Goal: Information Seeking & Learning: Learn about a topic

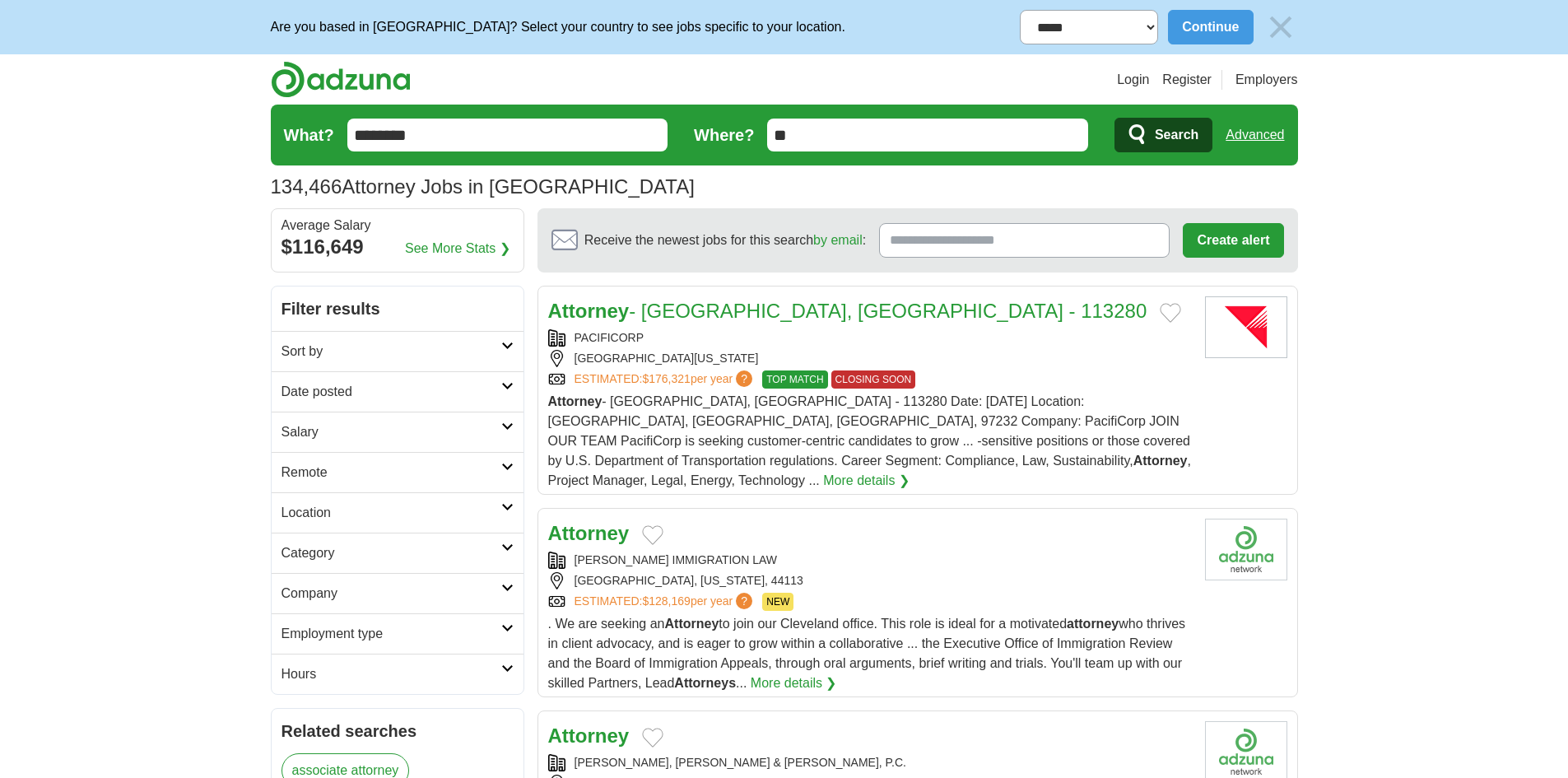
click at [313, 387] on h2 "Date posted" at bounding box center [391, 392] width 220 height 20
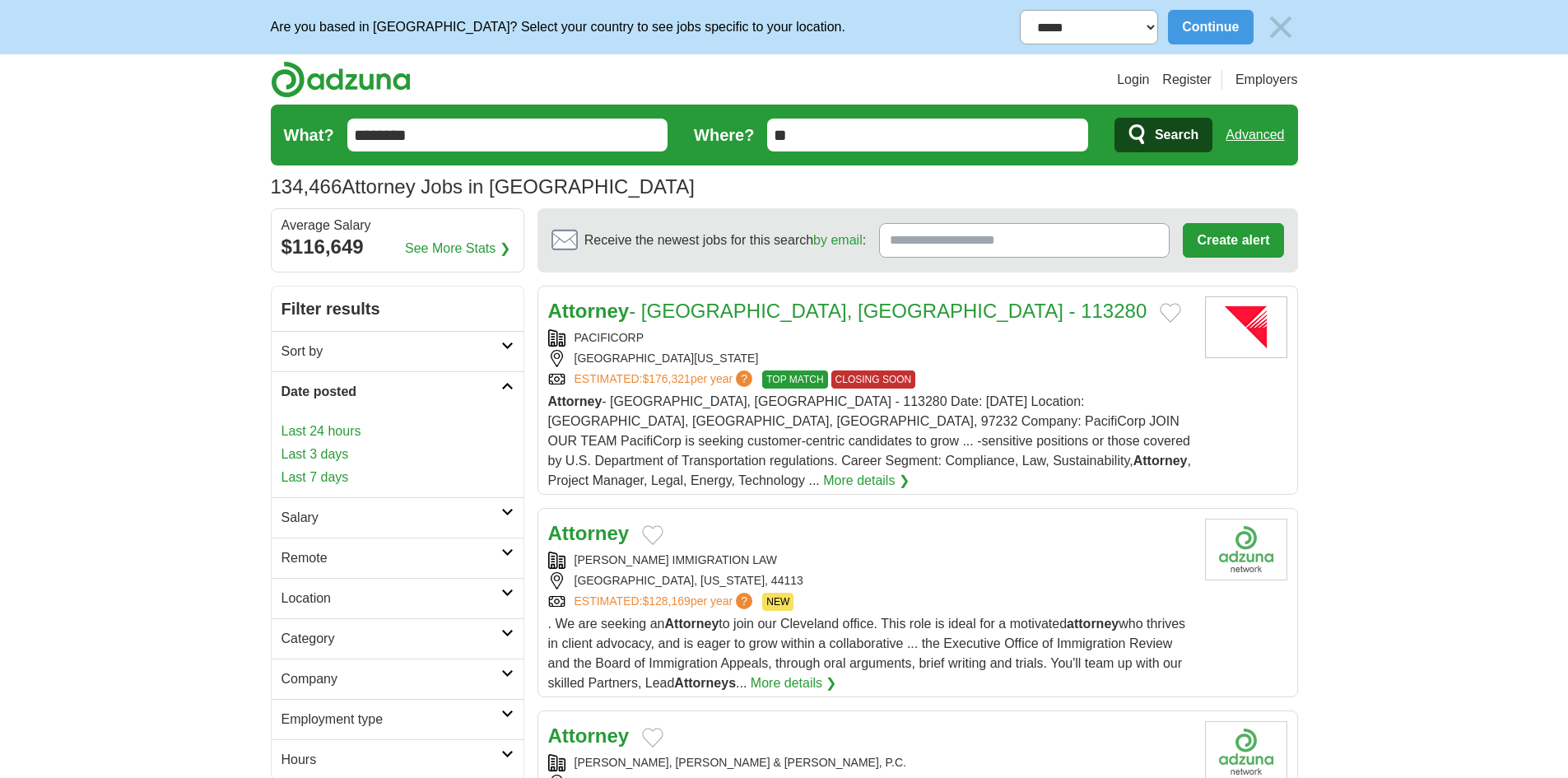
click at [330, 436] on link "Last 24 hours" at bounding box center [397, 432] width 232 height 20
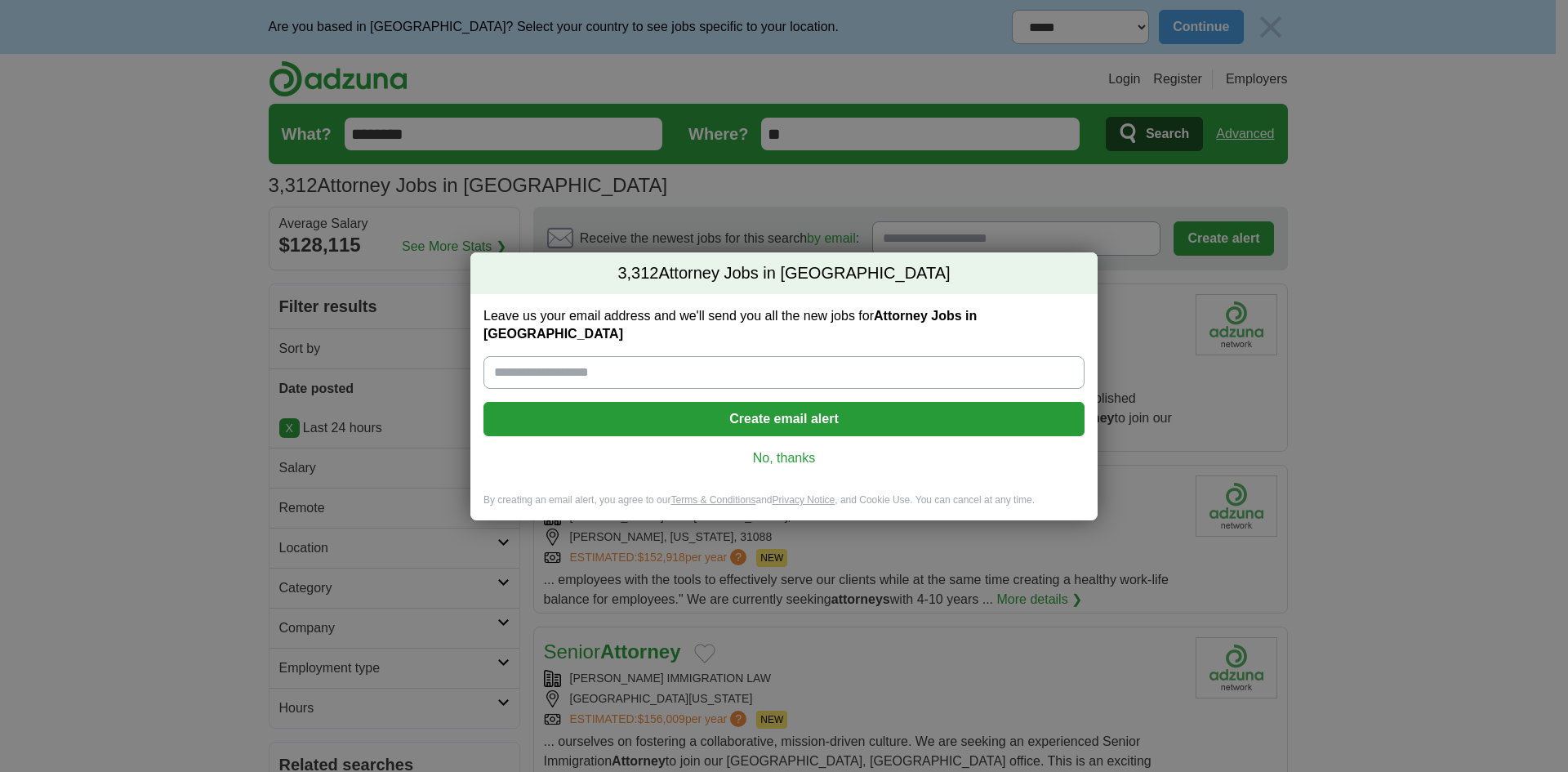
click at [787, 449] on link "No, thanks" at bounding box center [784, 458] width 575 height 18
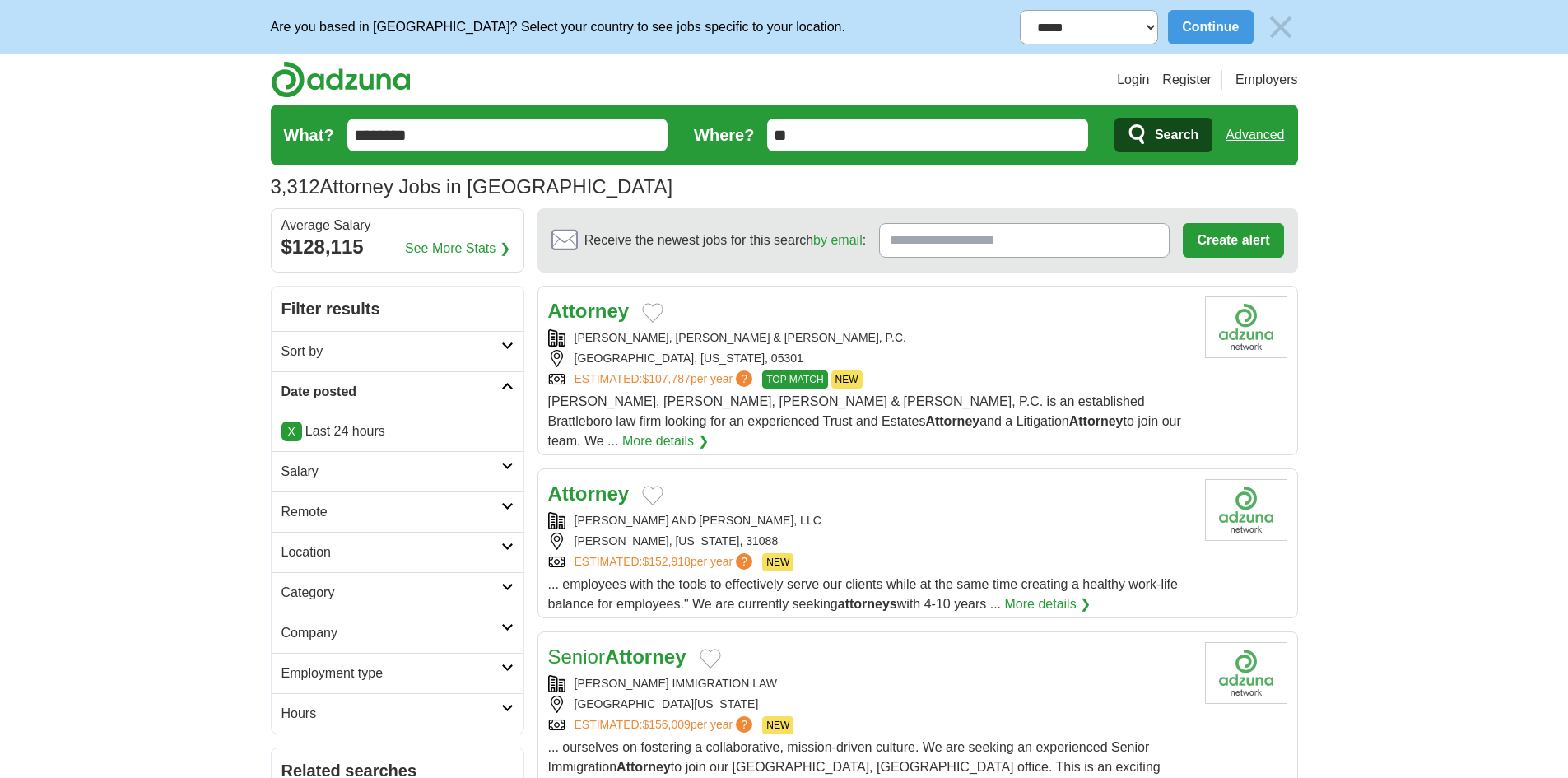
click at [381, 355] on h2 "Sort by" at bounding box center [391, 352] width 220 height 20
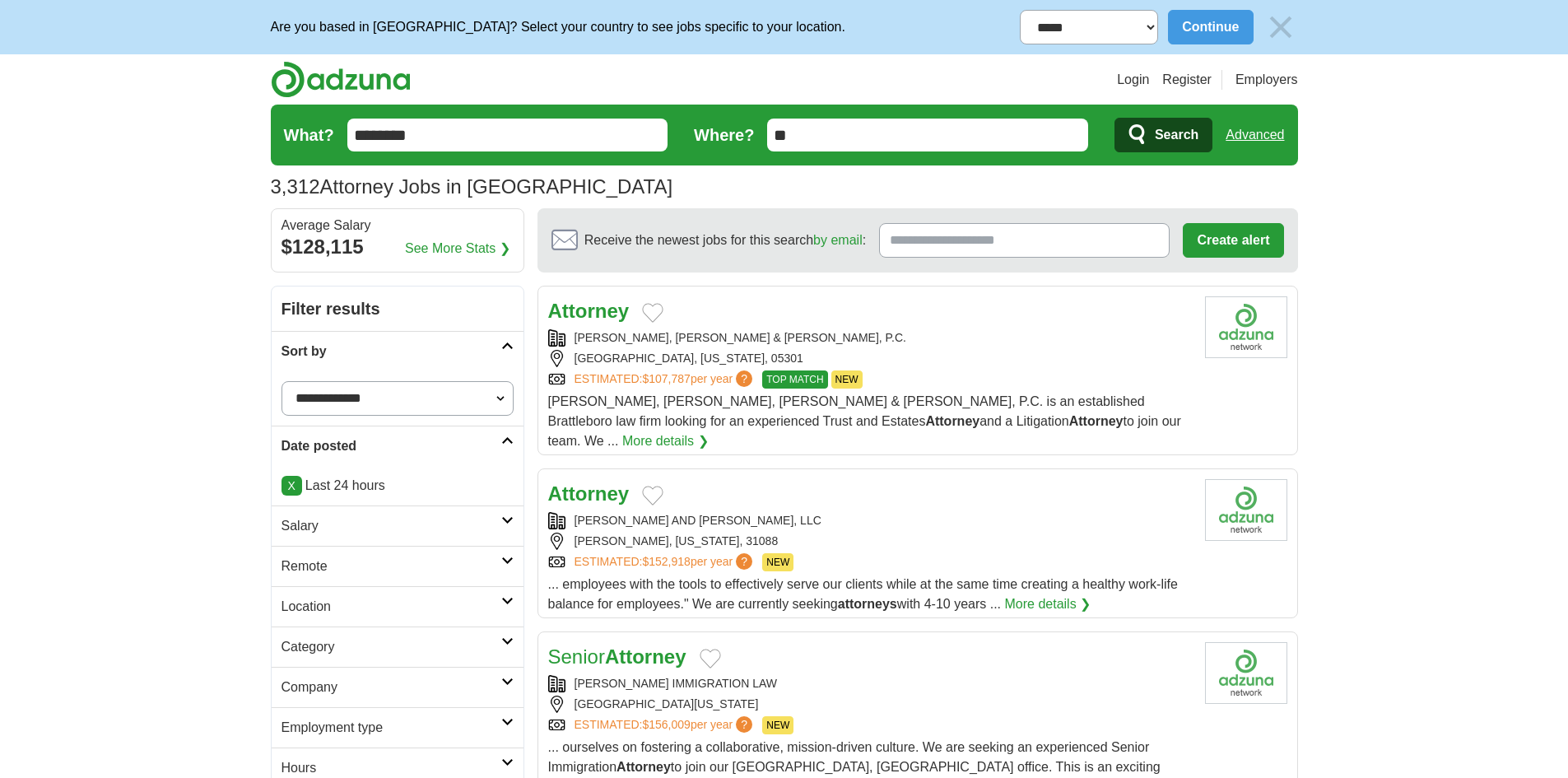
click at [499, 402] on select "**********" at bounding box center [397, 398] width 232 height 34
select select "**********"
click at [282, 381] on select "**********" at bounding box center [397, 398] width 232 height 34
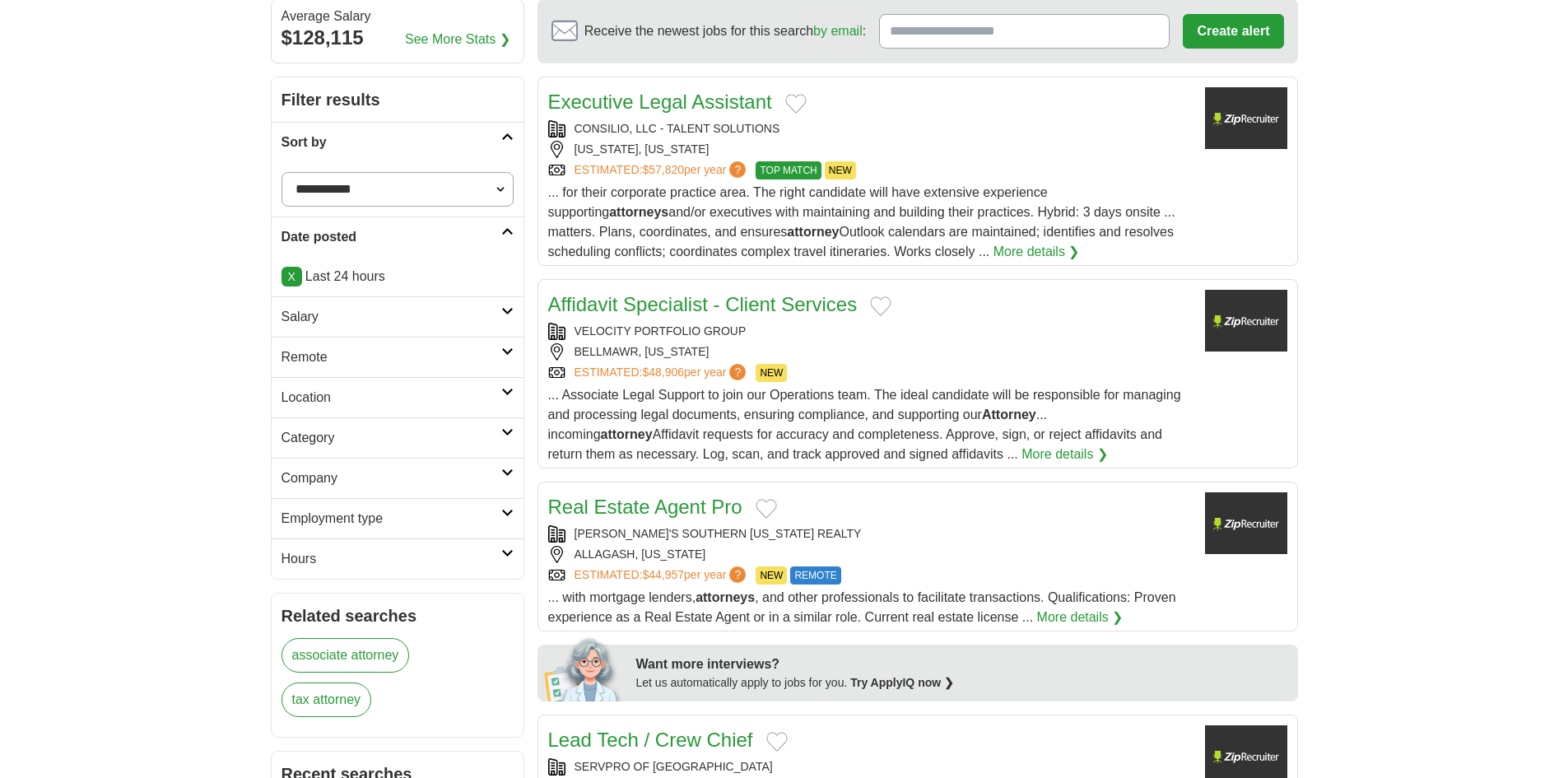
scroll to position [210, 0]
click at [361, 558] on h2 "Hours" at bounding box center [391, 558] width 220 height 20
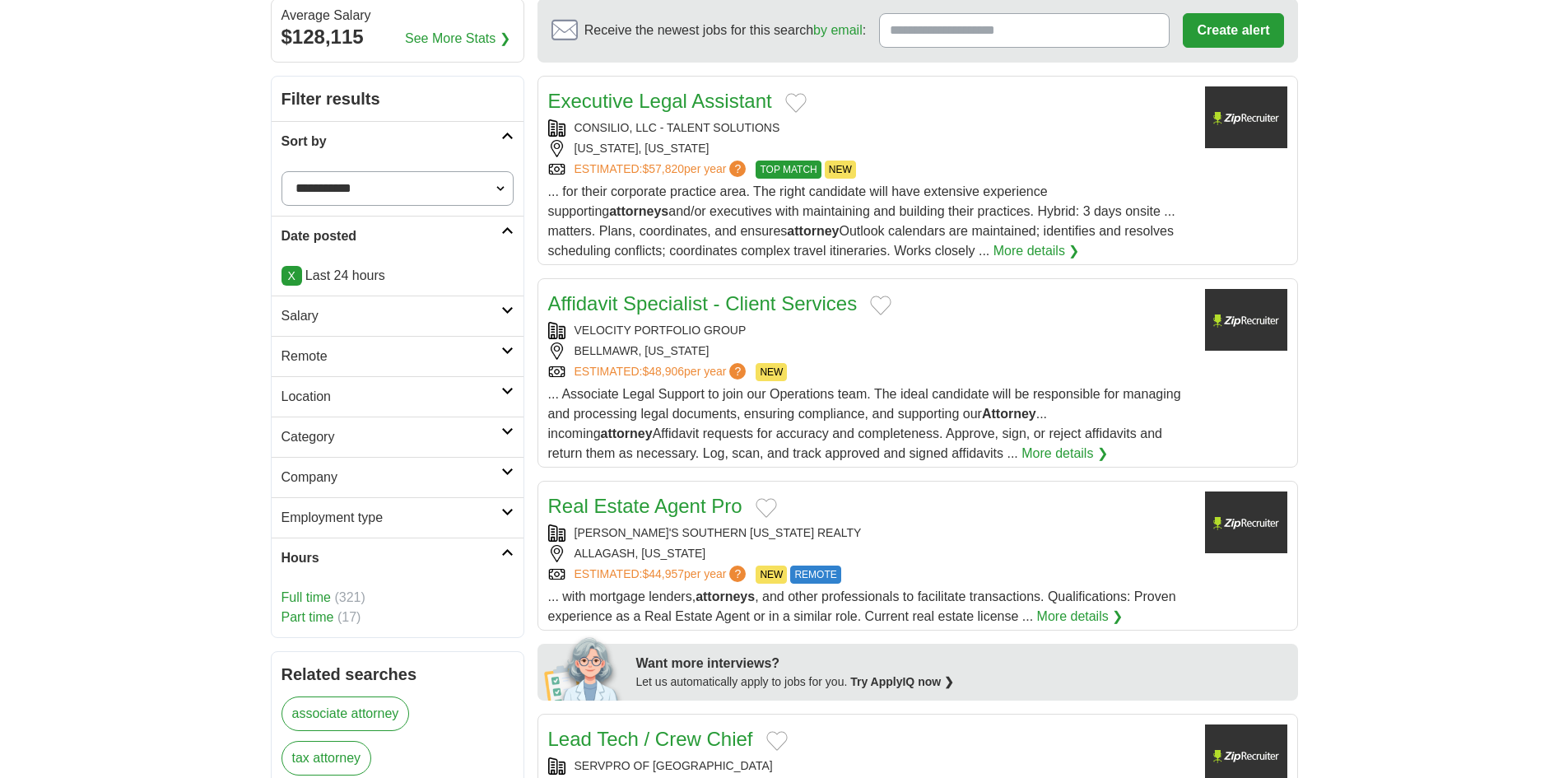
click at [306, 600] on link "Full time" at bounding box center [306, 597] width 49 height 14
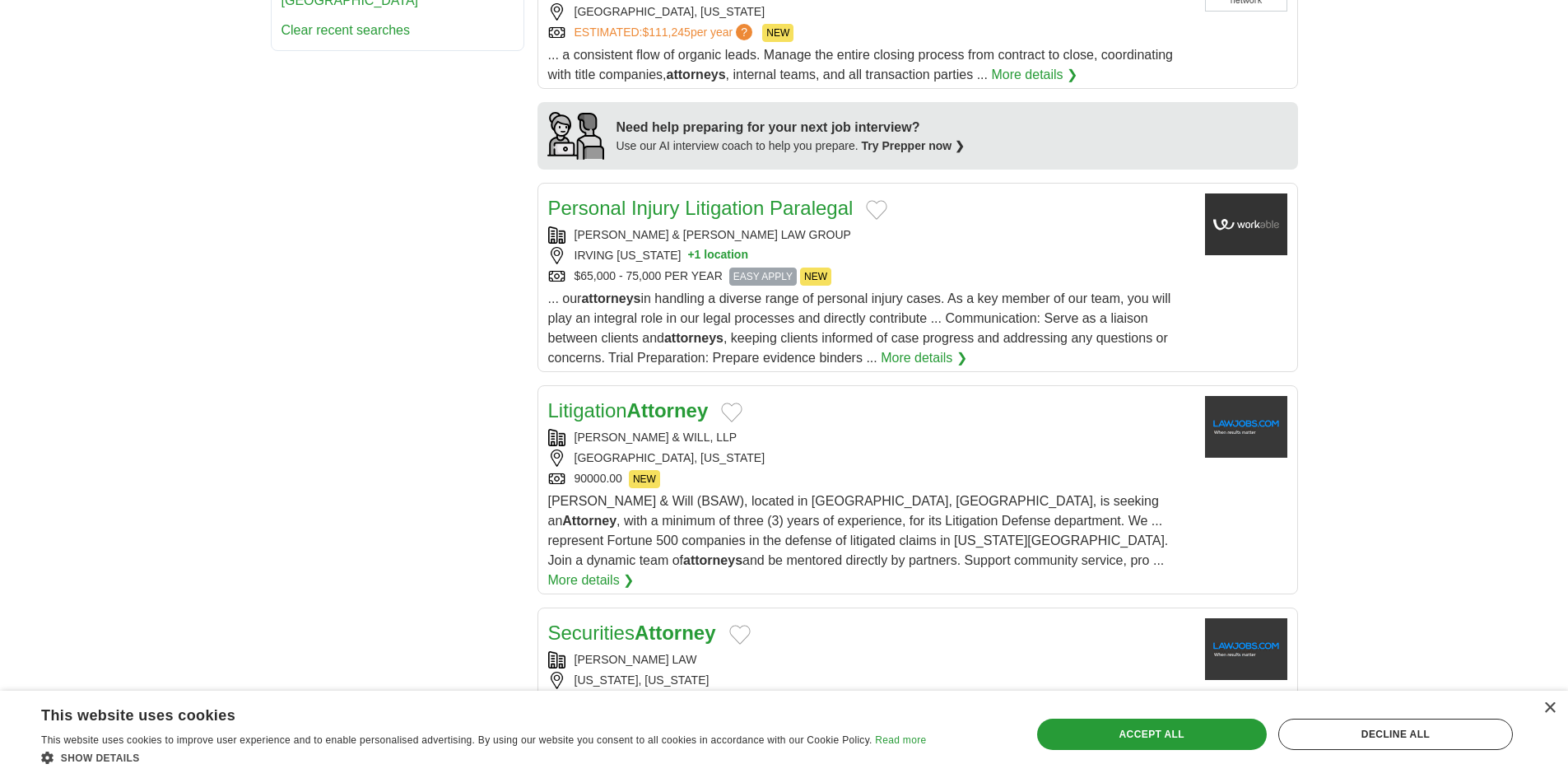
scroll to position [1236, 0]
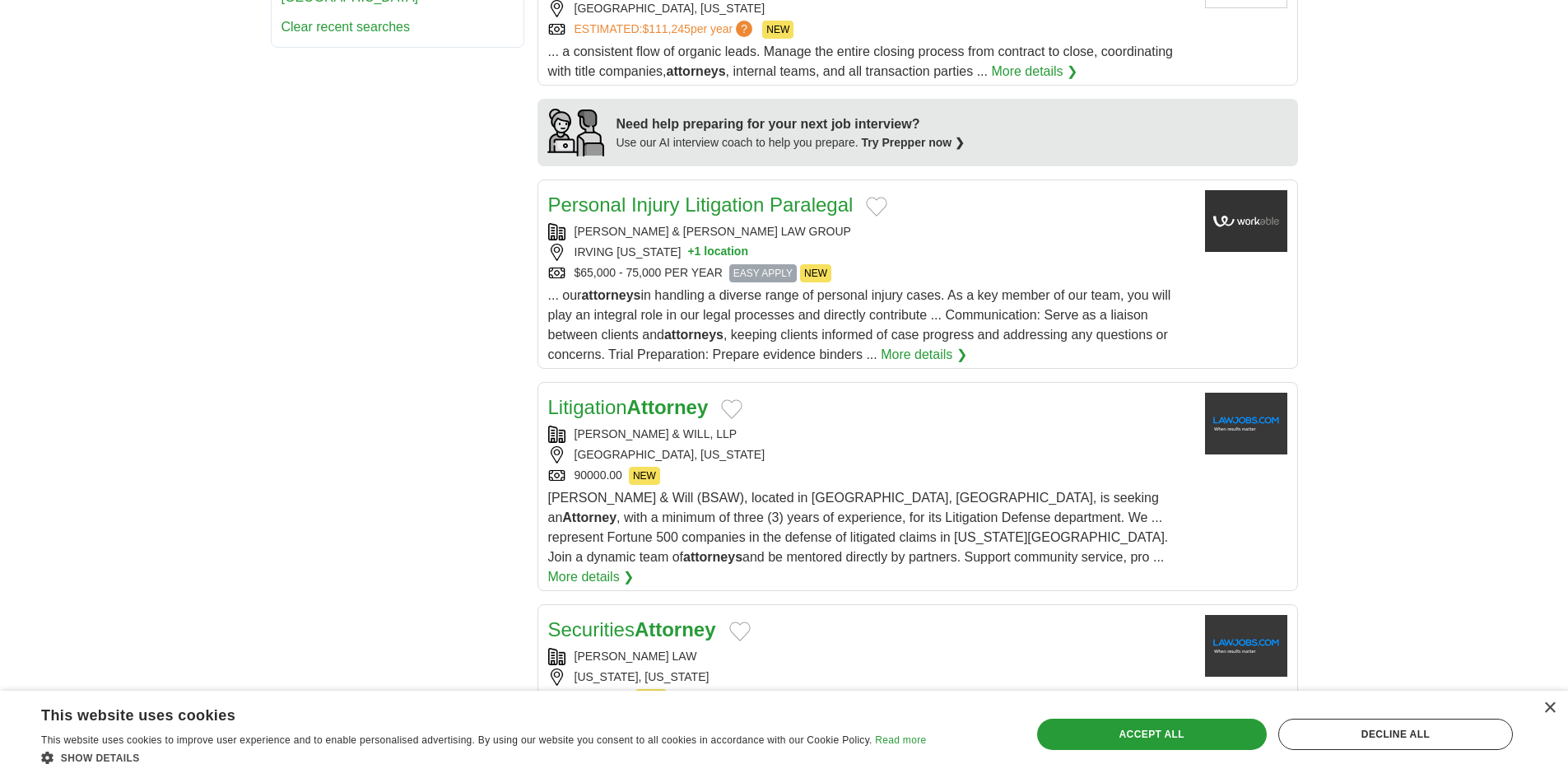
click at [620, 231] on div "BUSH & BUSH LAW GROUP" at bounding box center [870, 231] width 644 height 18
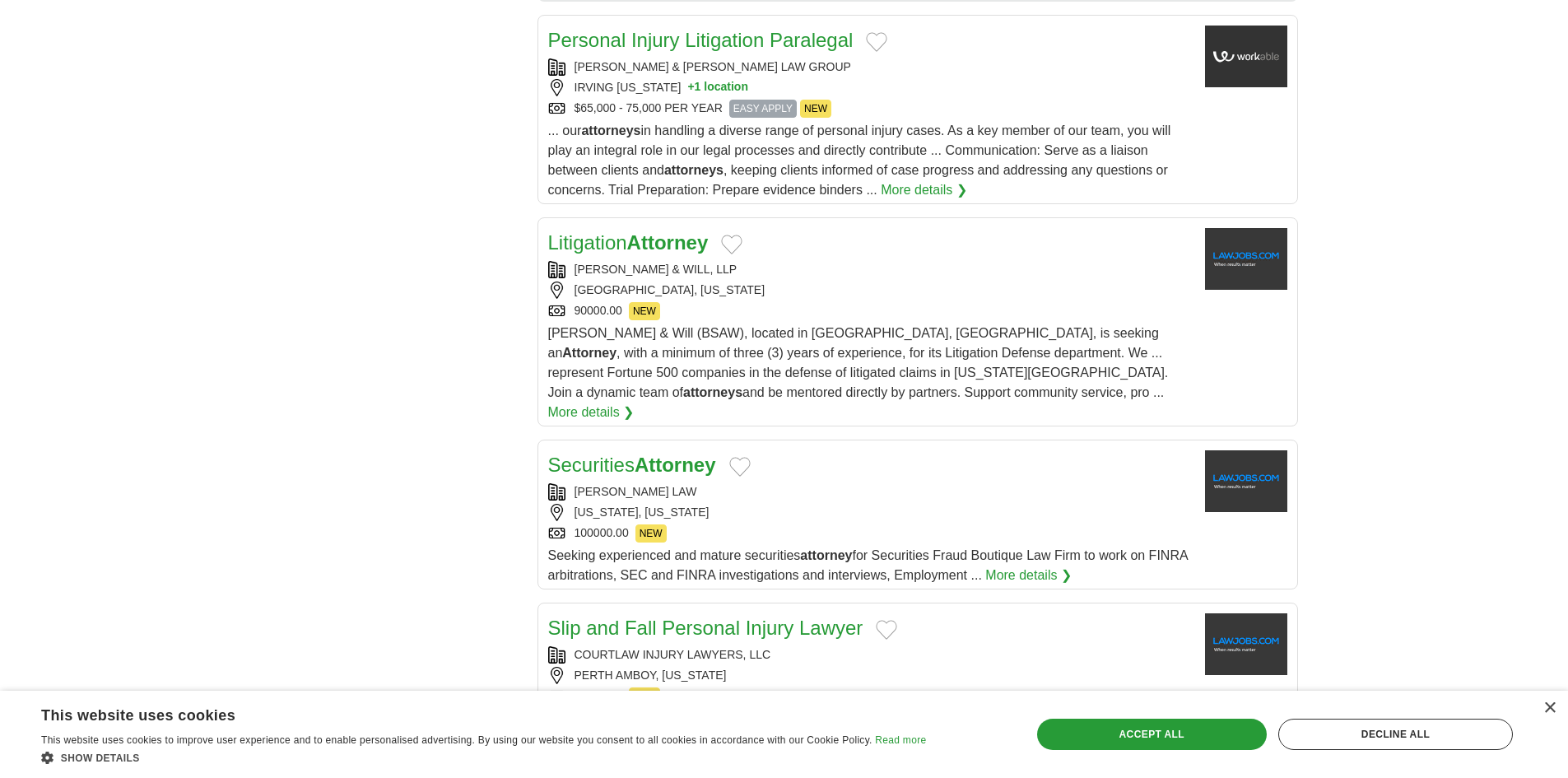
click at [758, 286] on div "BUFFALO, NEW YORK" at bounding box center [870, 290] width 644 height 18
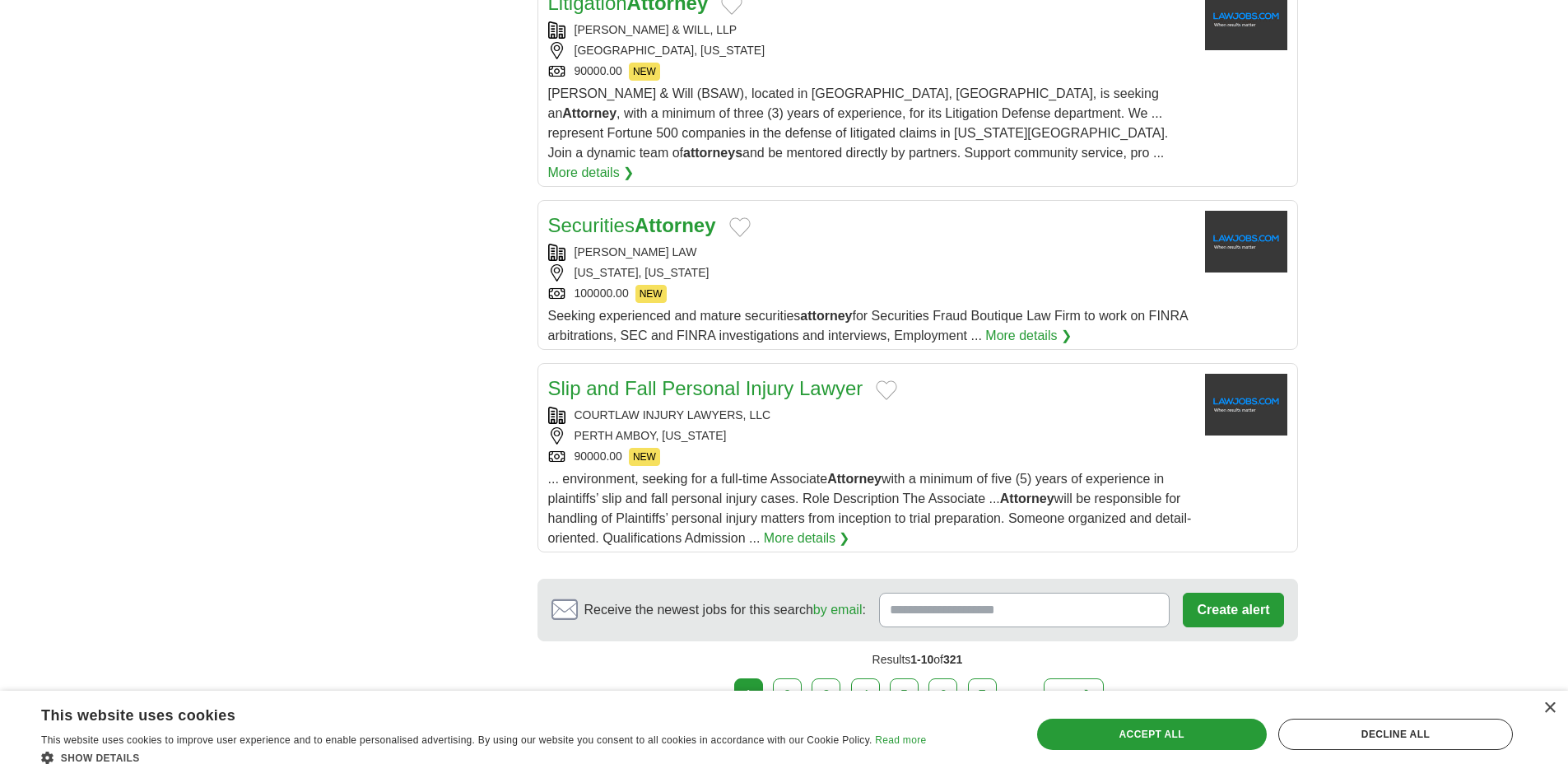
scroll to position [1647, 0]
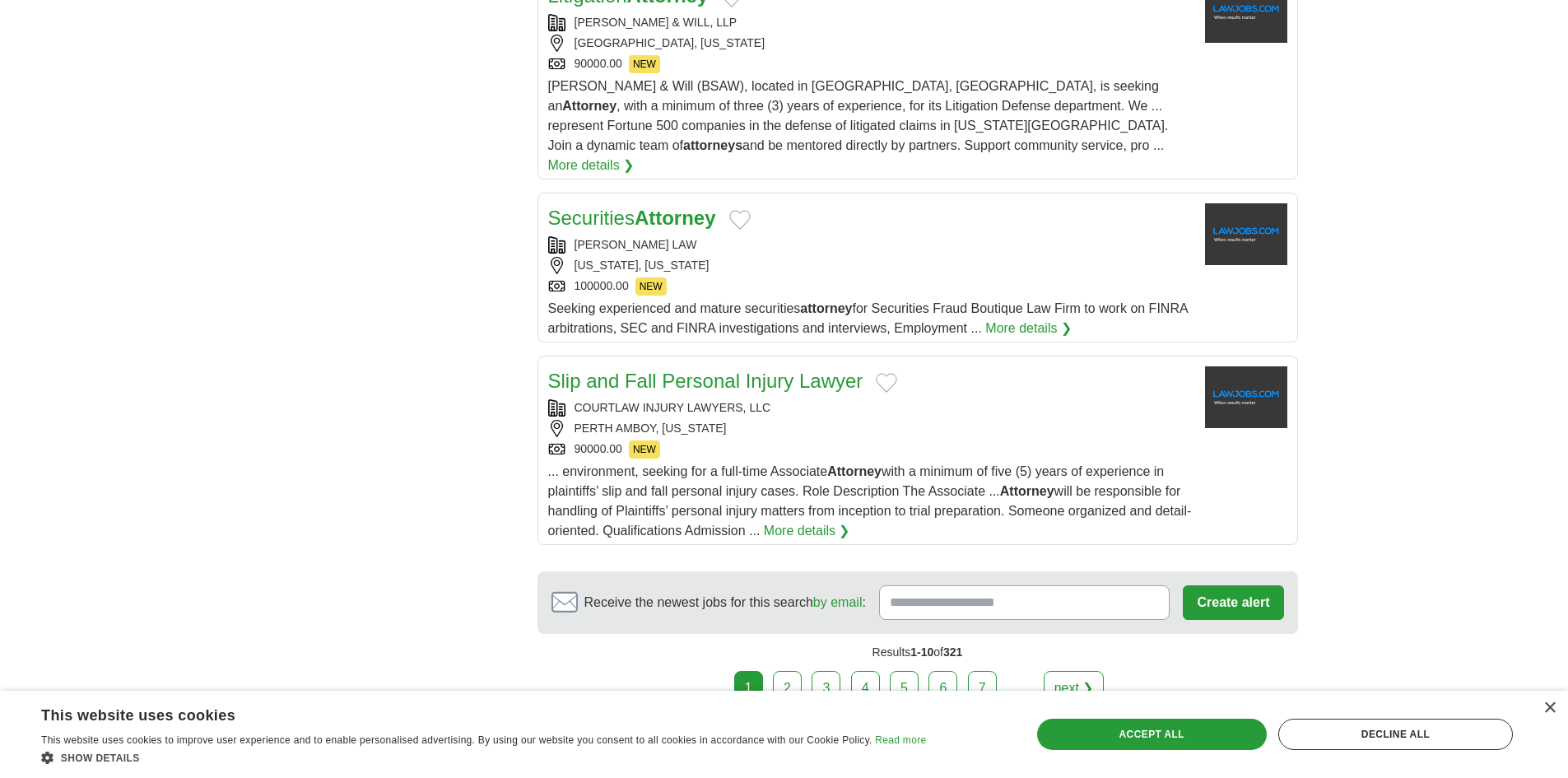
click at [774, 236] on div "MALECKI LAW NEW YORK, NEW YORK 100000.00 NEW" at bounding box center [870, 266] width 644 height 60
click at [795, 420] on div "PERTH AMBOY, NEW JERSEY" at bounding box center [870, 428] width 644 height 18
click at [786, 672] on link "2" at bounding box center [787, 688] width 28 height 34
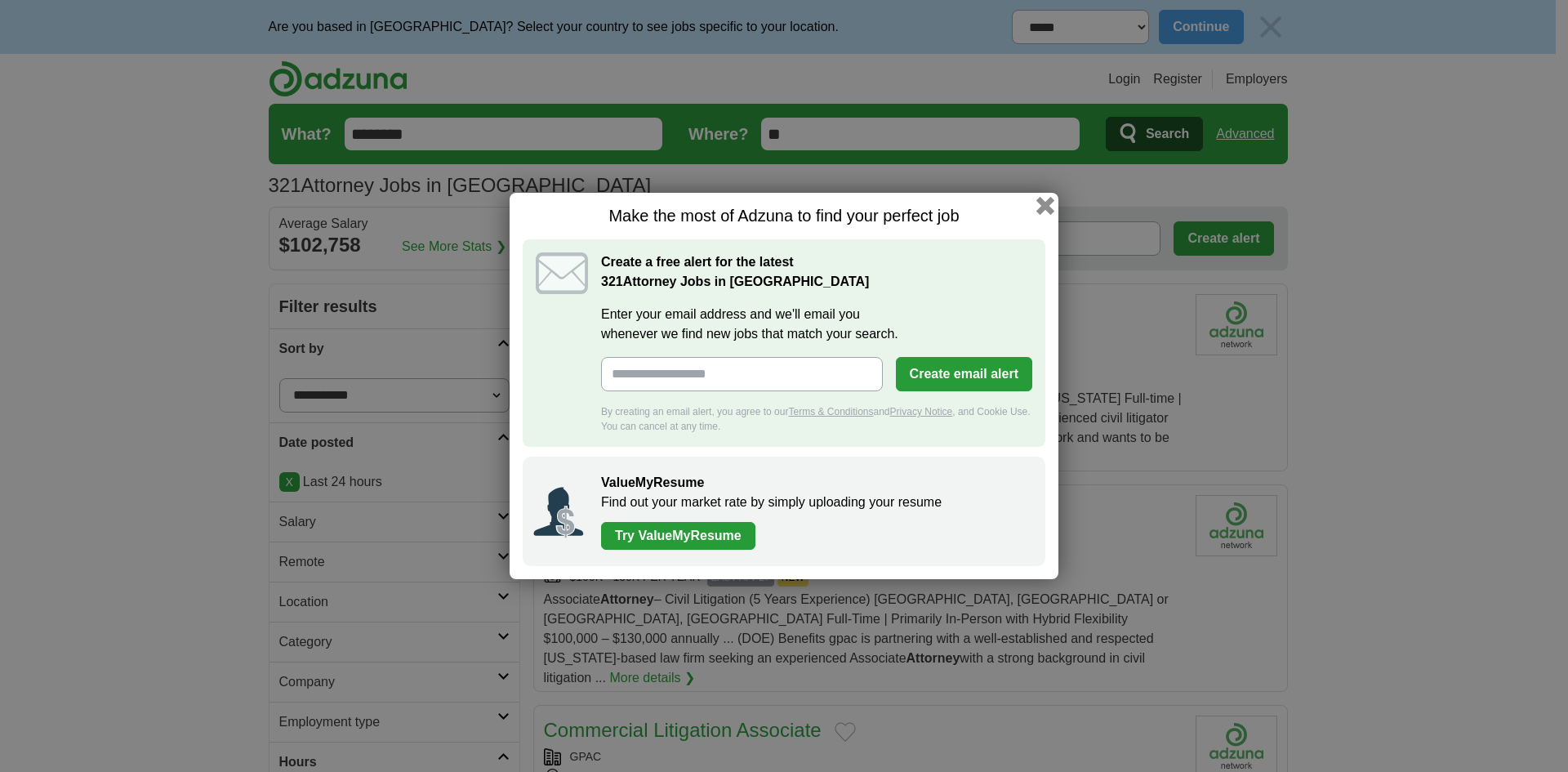
click at [1049, 200] on button "button" at bounding box center [1046, 206] width 18 height 18
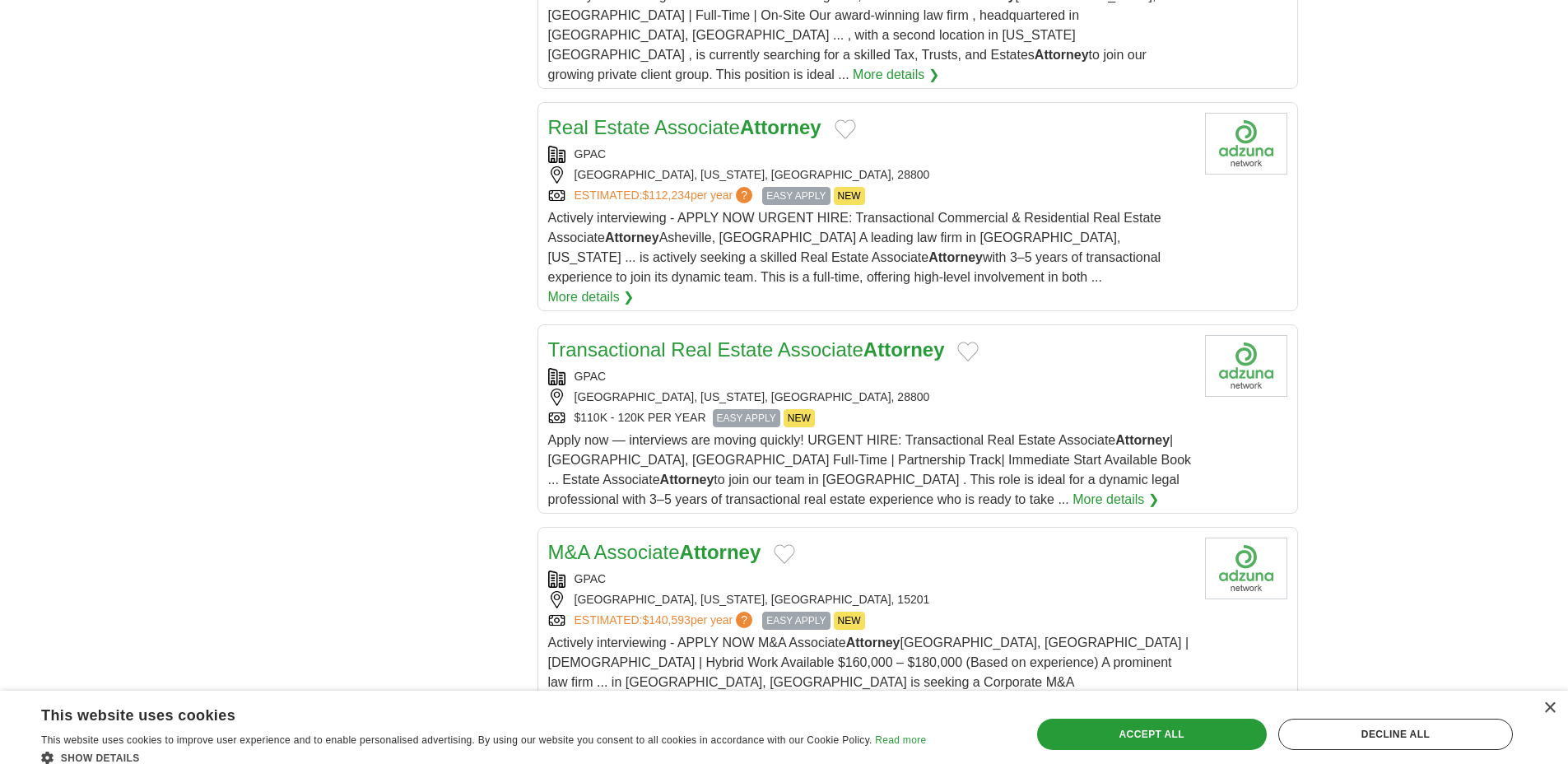
scroll to position [2124, 0]
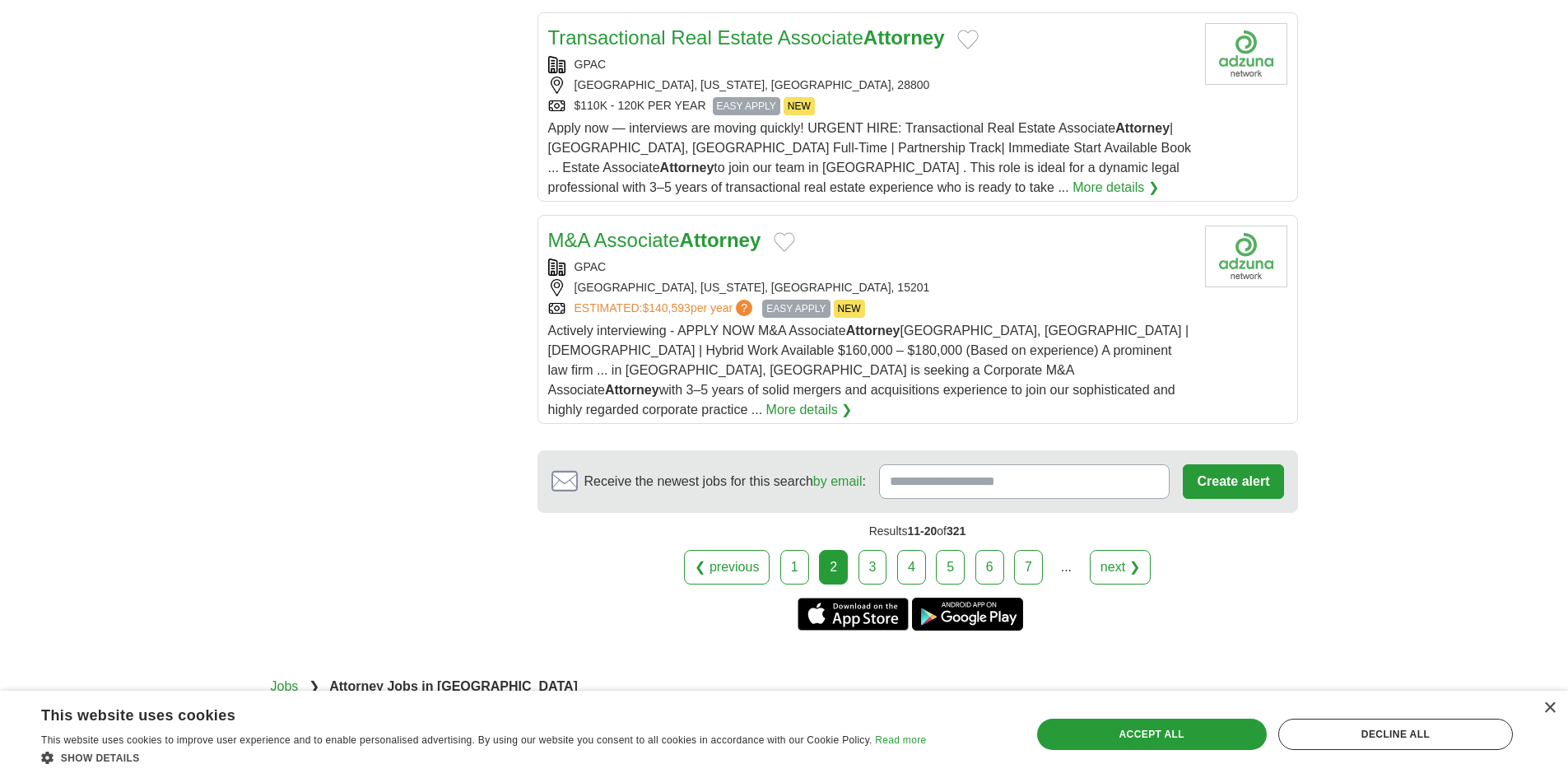
click at [874, 550] on link "3" at bounding box center [873, 567] width 28 height 34
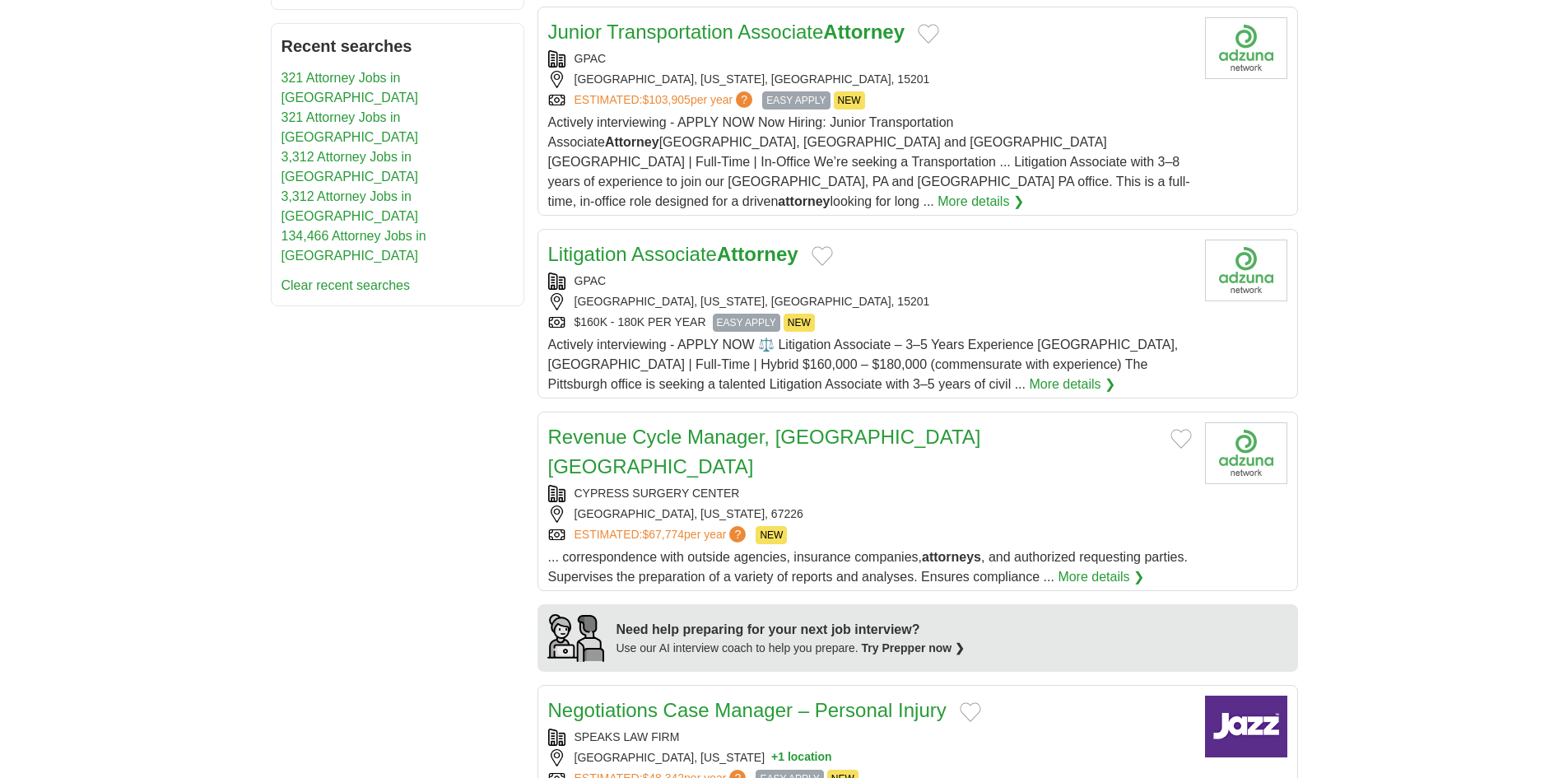
scroll to position [1237, 0]
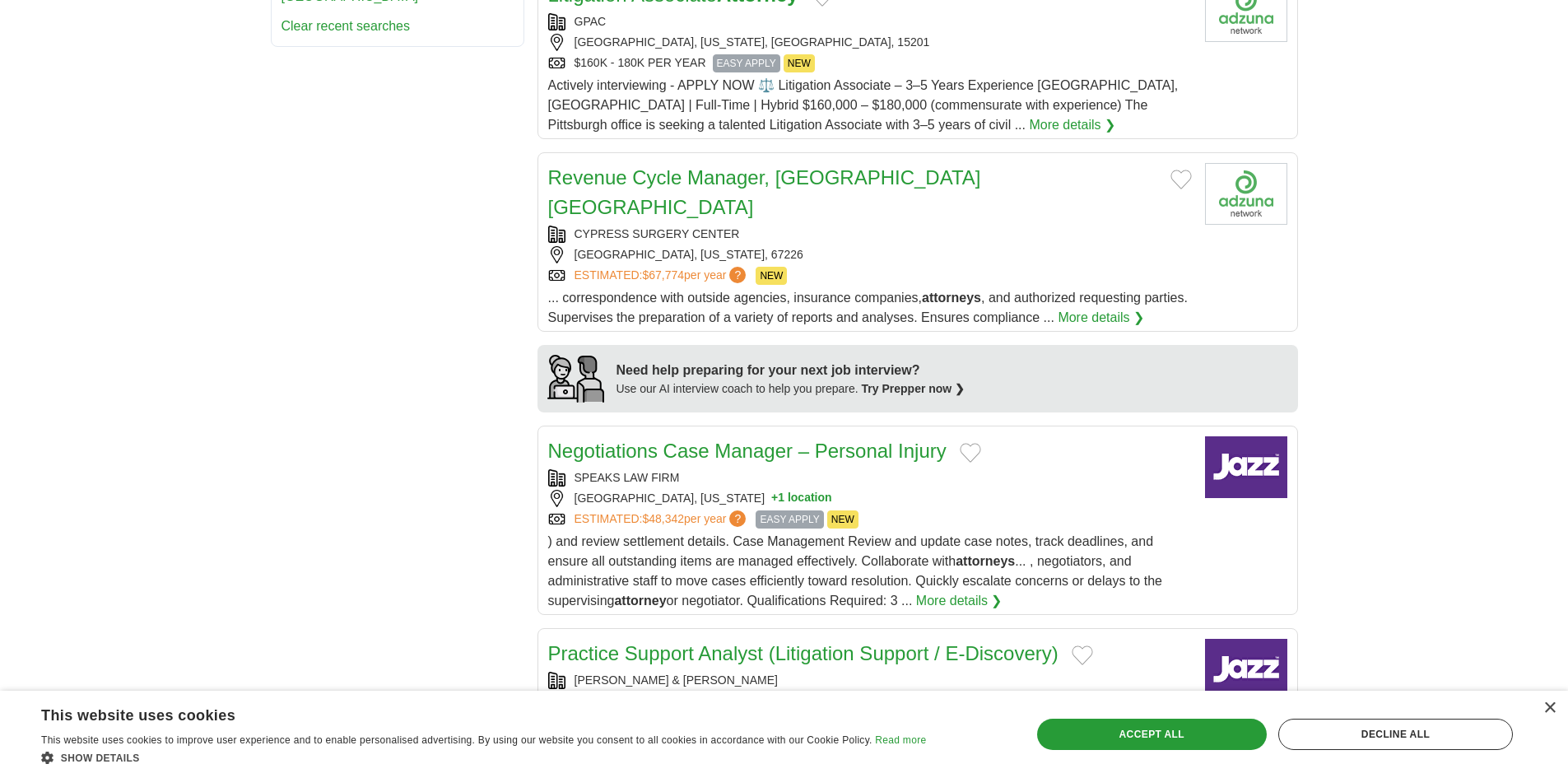
click at [680, 469] on div "SPEAKS LAW FIRM" at bounding box center [870, 478] width 644 height 18
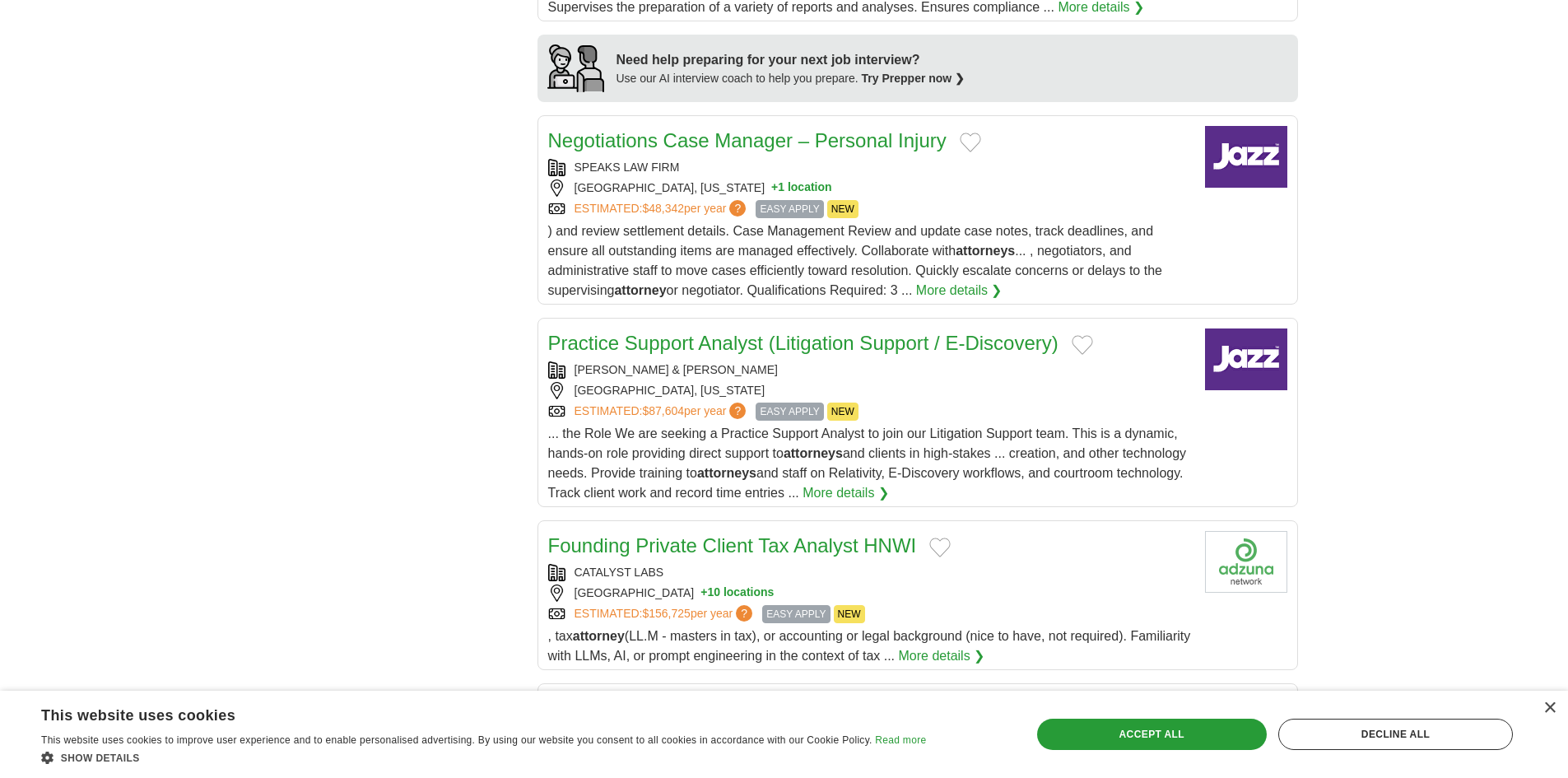
scroll to position [1648, 0]
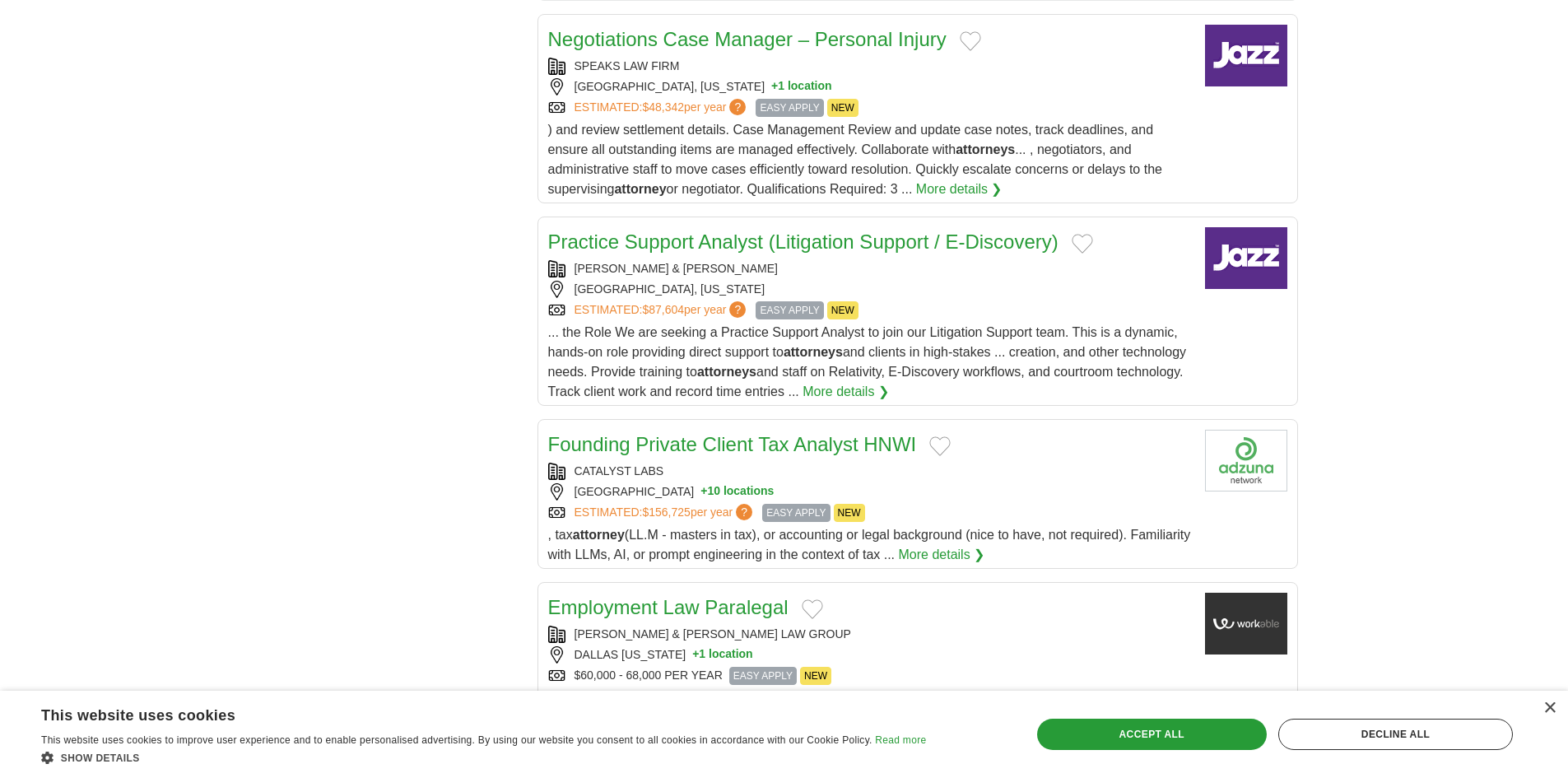
click at [686, 260] on div "ROETZEL & ANDRESS" at bounding box center [870, 268] width 644 height 18
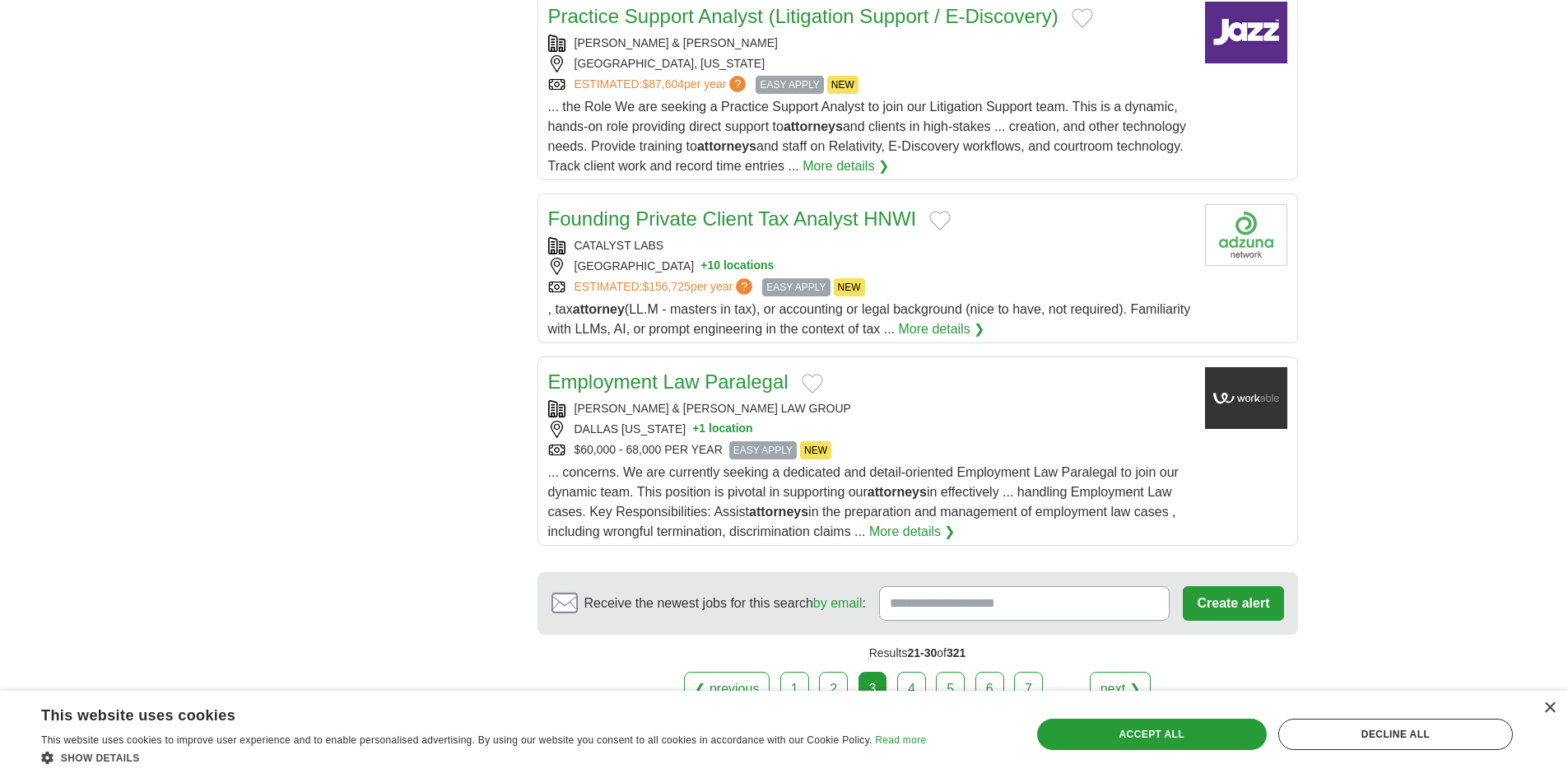
scroll to position [1895, 0]
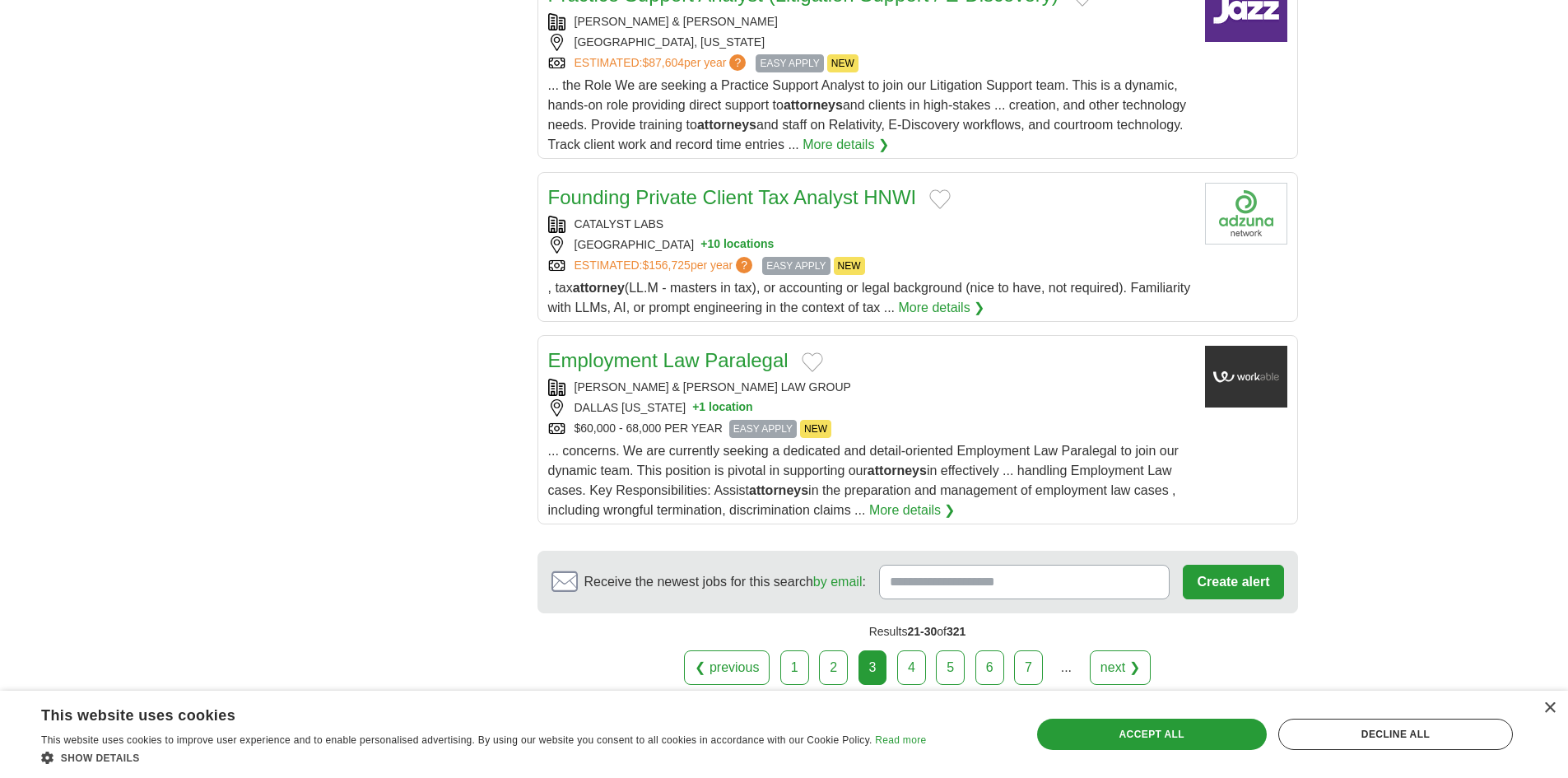
click at [670, 379] on div "BUSH & BUSH LAW GROUP" at bounding box center [870, 387] width 644 height 18
click at [905, 651] on link "4" at bounding box center [912, 667] width 28 height 34
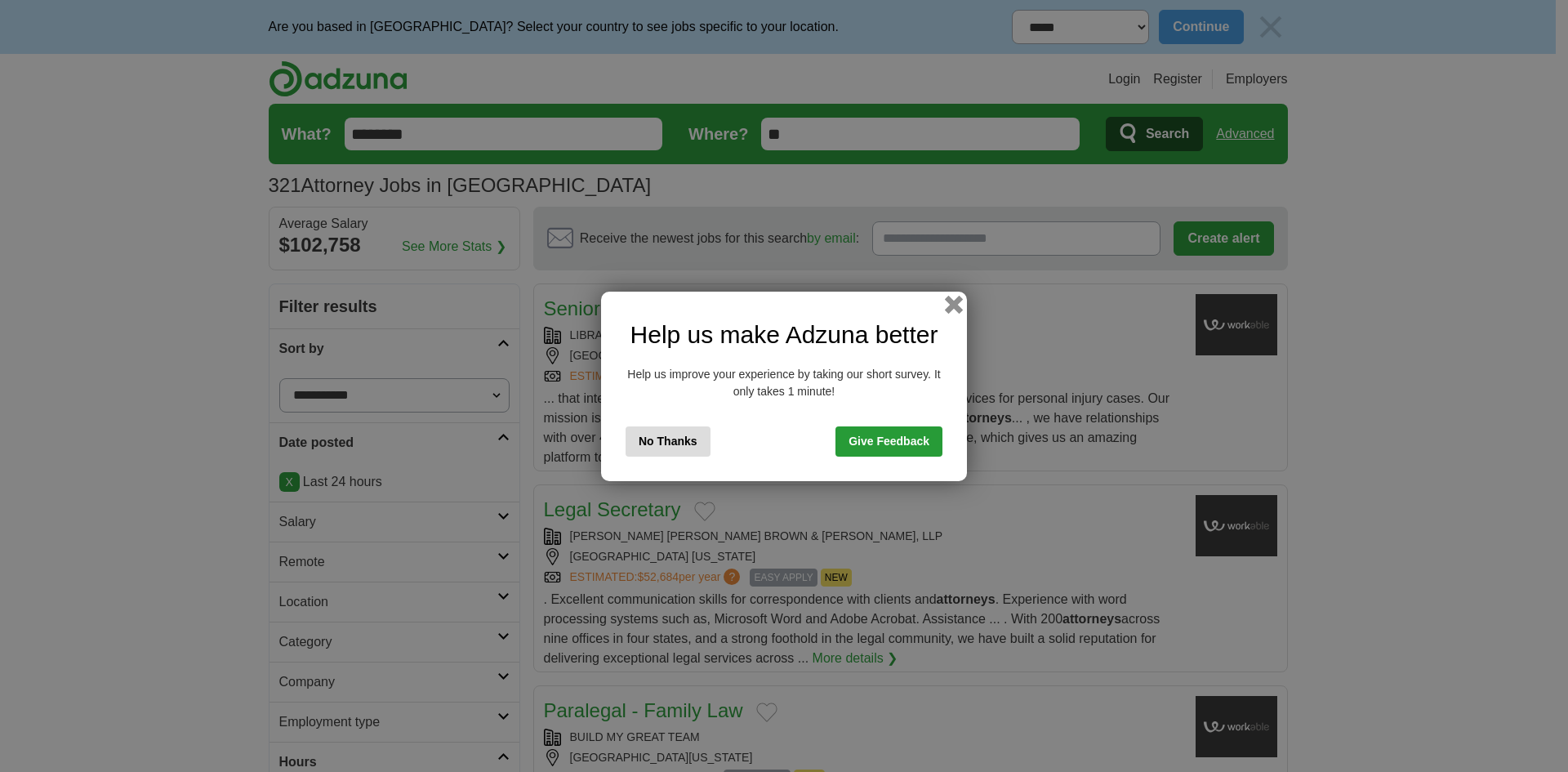
click at [954, 308] on button "button" at bounding box center [954, 304] width 18 height 18
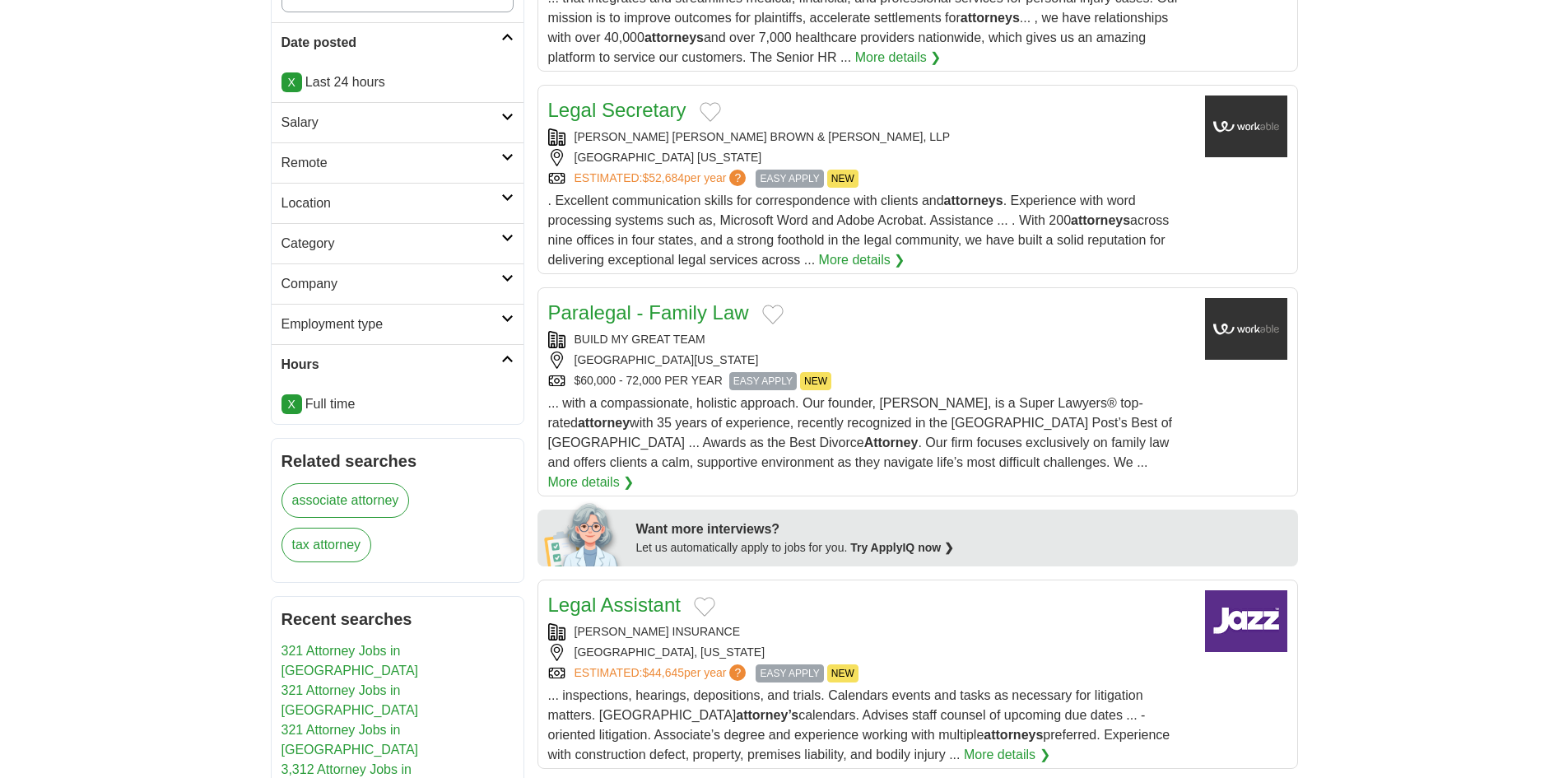
scroll to position [412, 0]
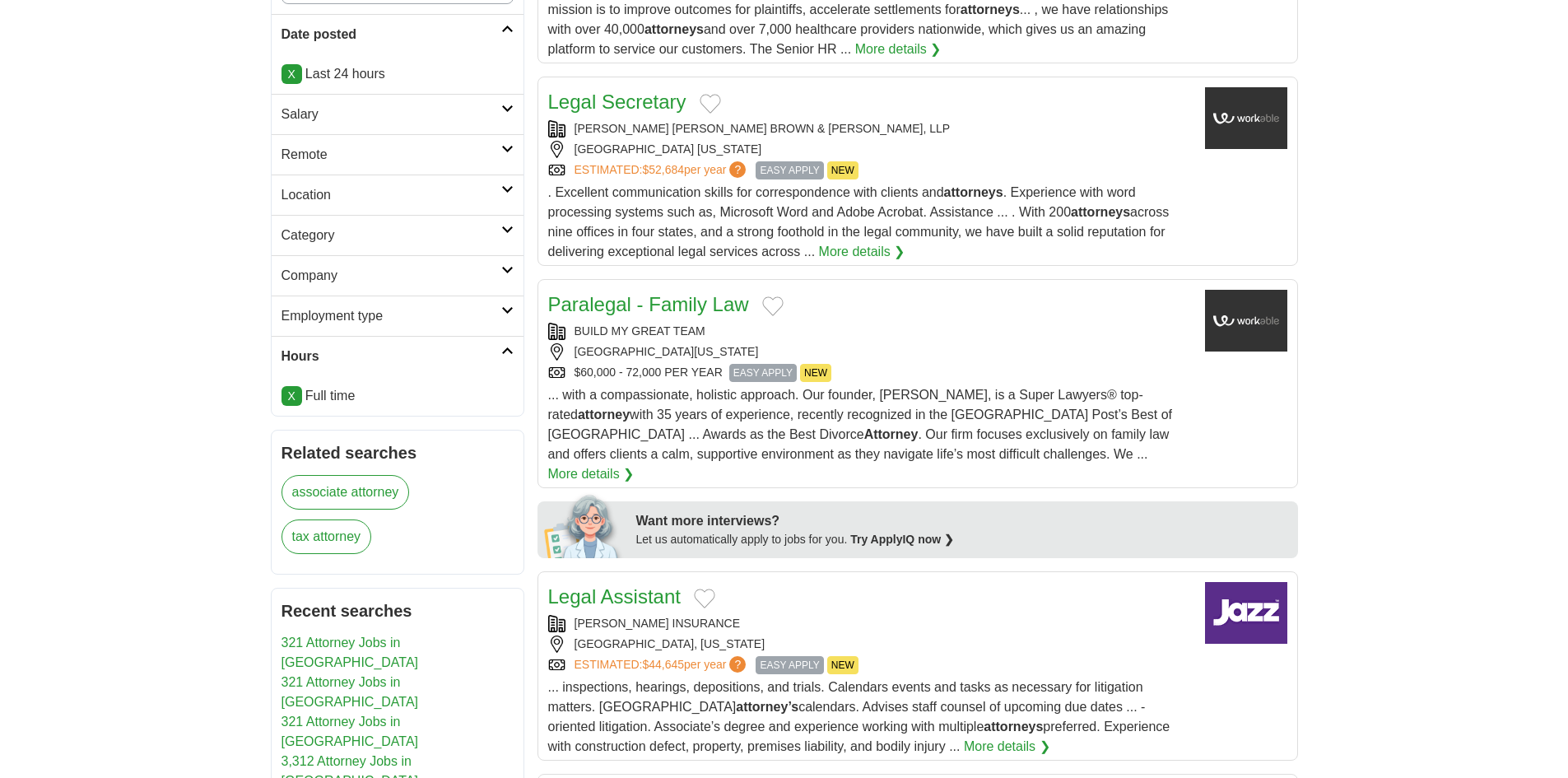
click at [683, 122] on div "BREMER WHYTE BROWN & O'MEARA, LLP" at bounding box center [870, 128] width 644 height 18
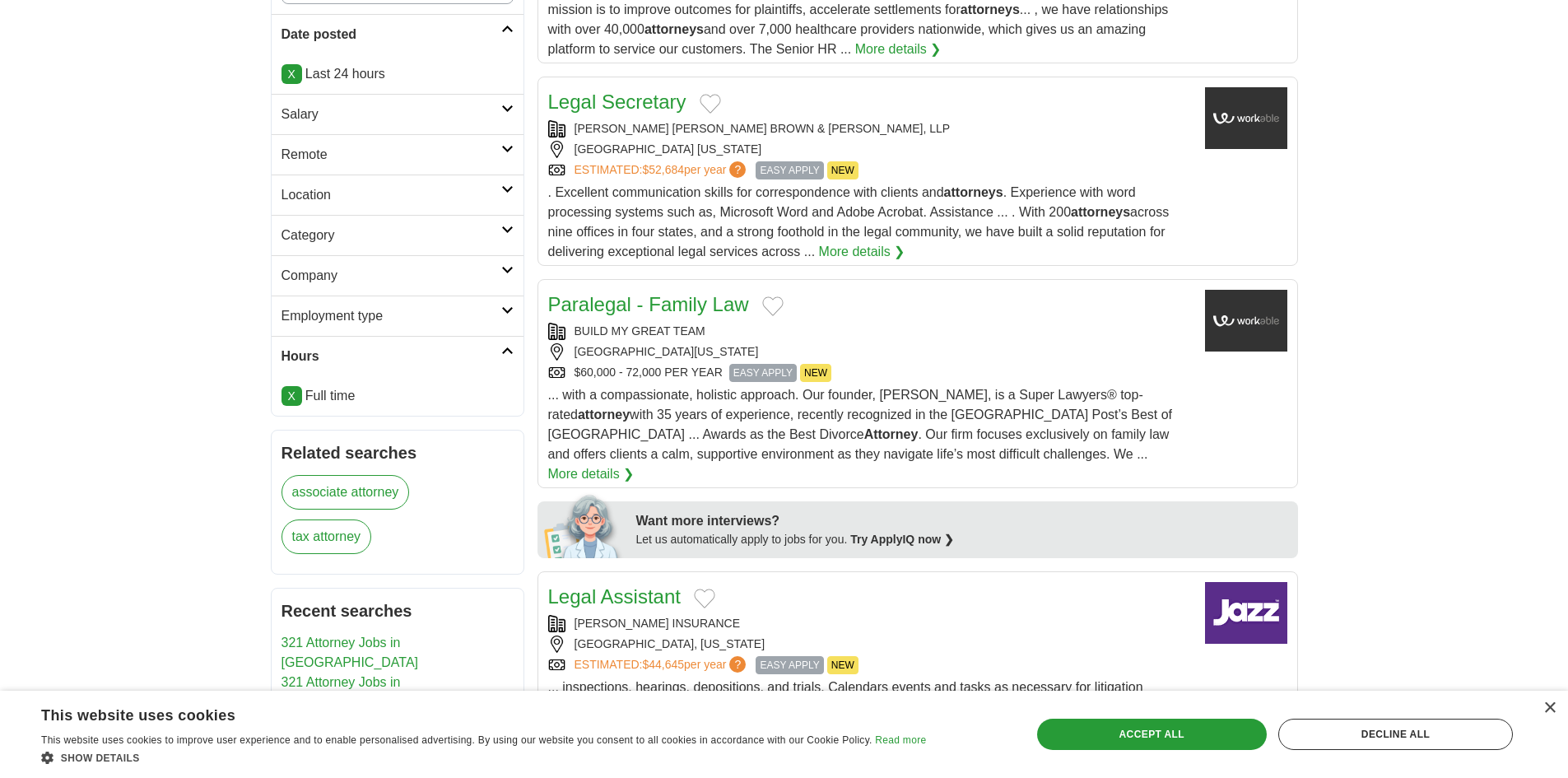
click at [619, 334] on div "BUILD MY GREAT TEAM" at bounding box center [870, 331] width 644 height 18
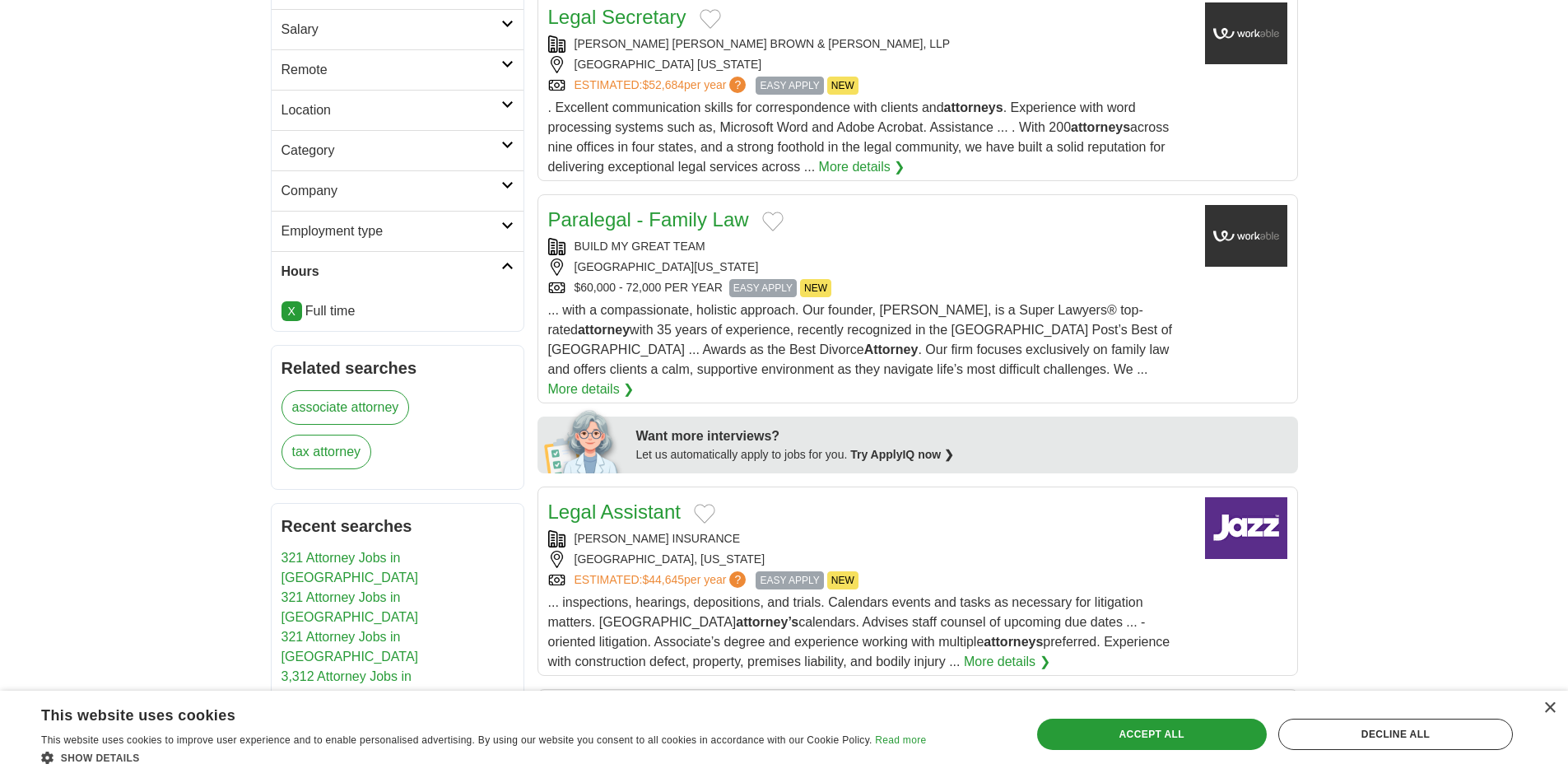
scroll to position [741, 0]
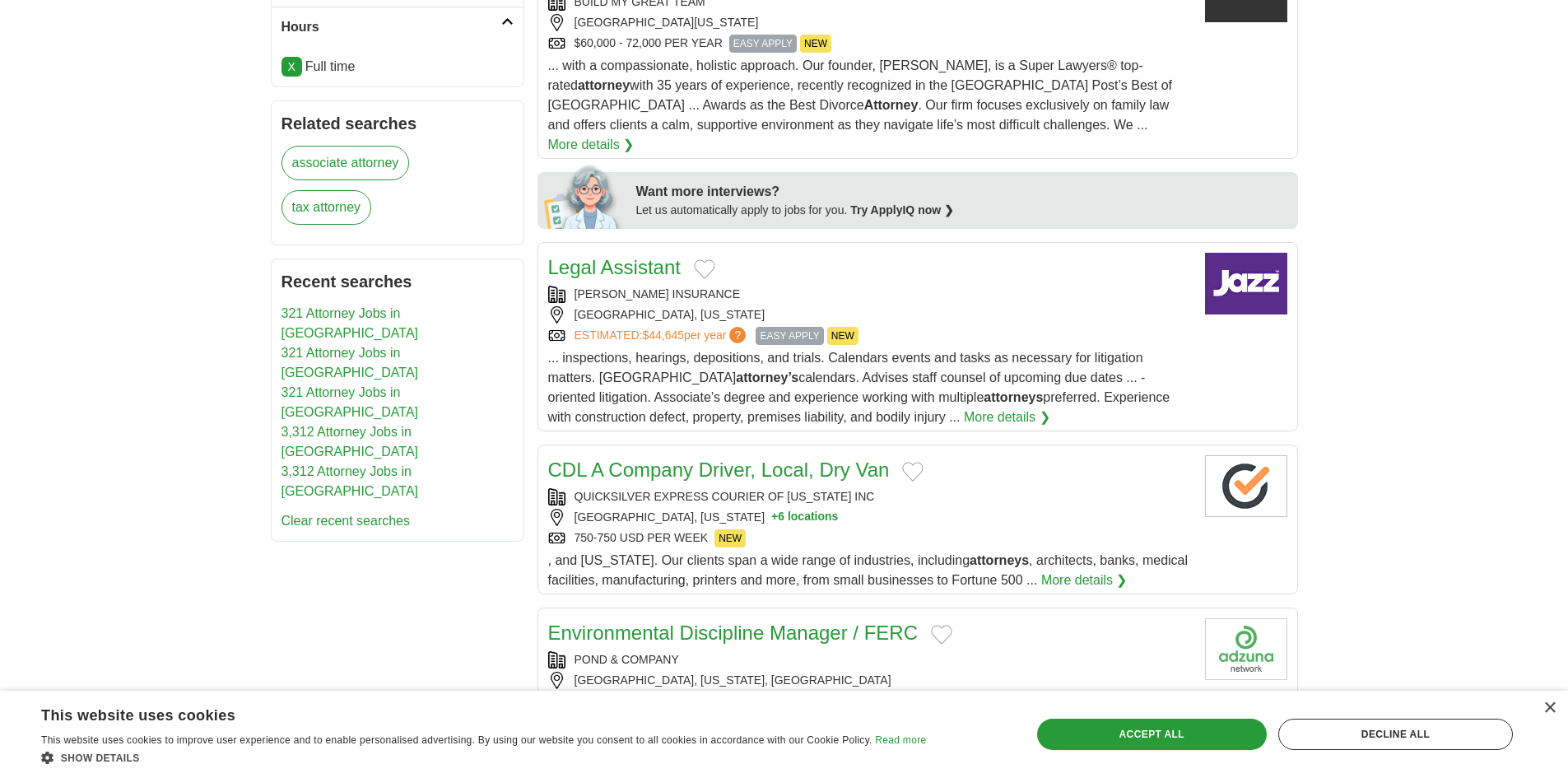
click at [699, 286] on div "FRANK WINSTON CRUM INSURANCE" at bounding box center [870, 294] width 644 height 18
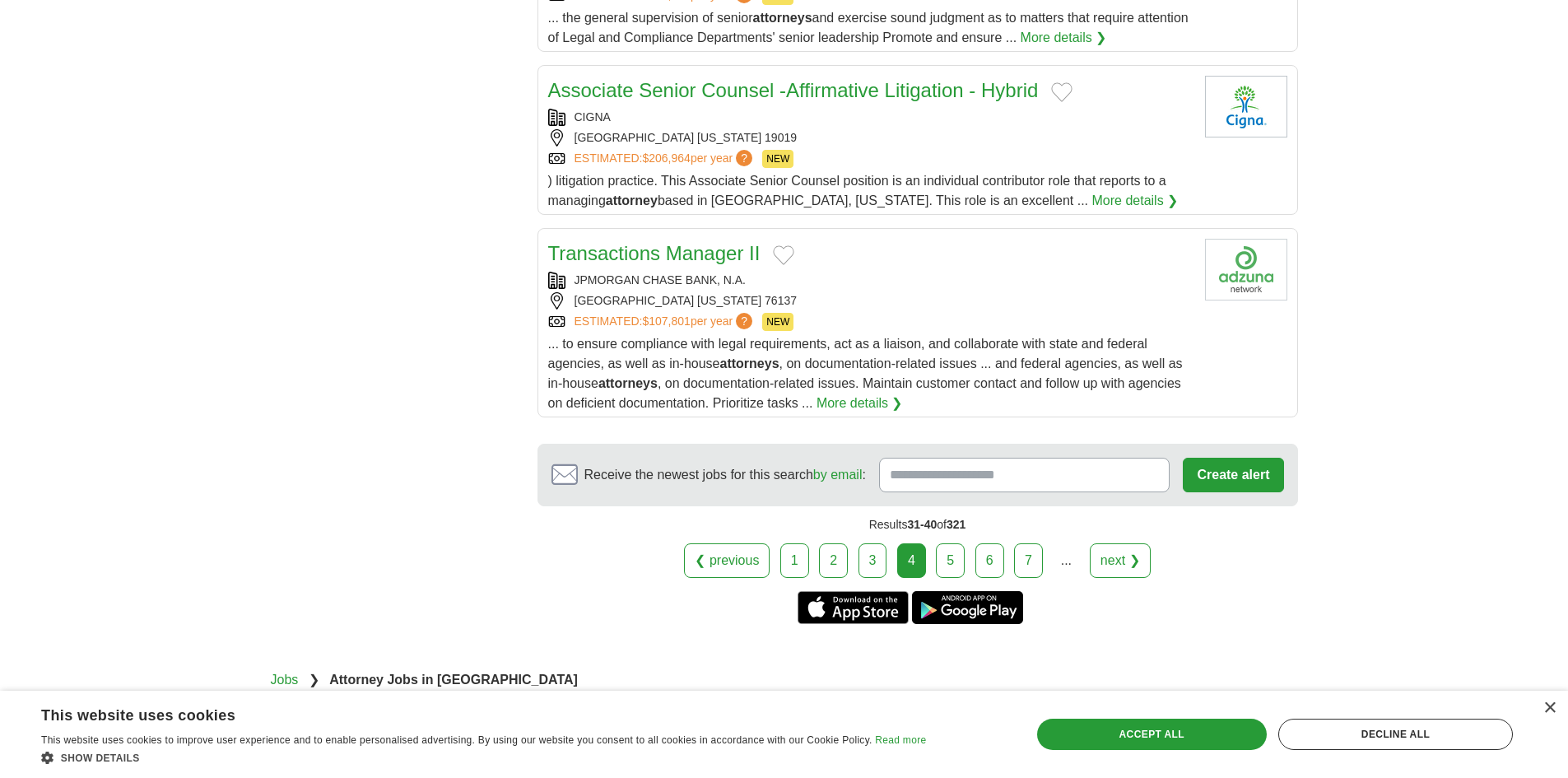
scroll to position [1894, 0]
click at [958, 542] on link "5" at bounding box center [950, 559] width 28 height 34
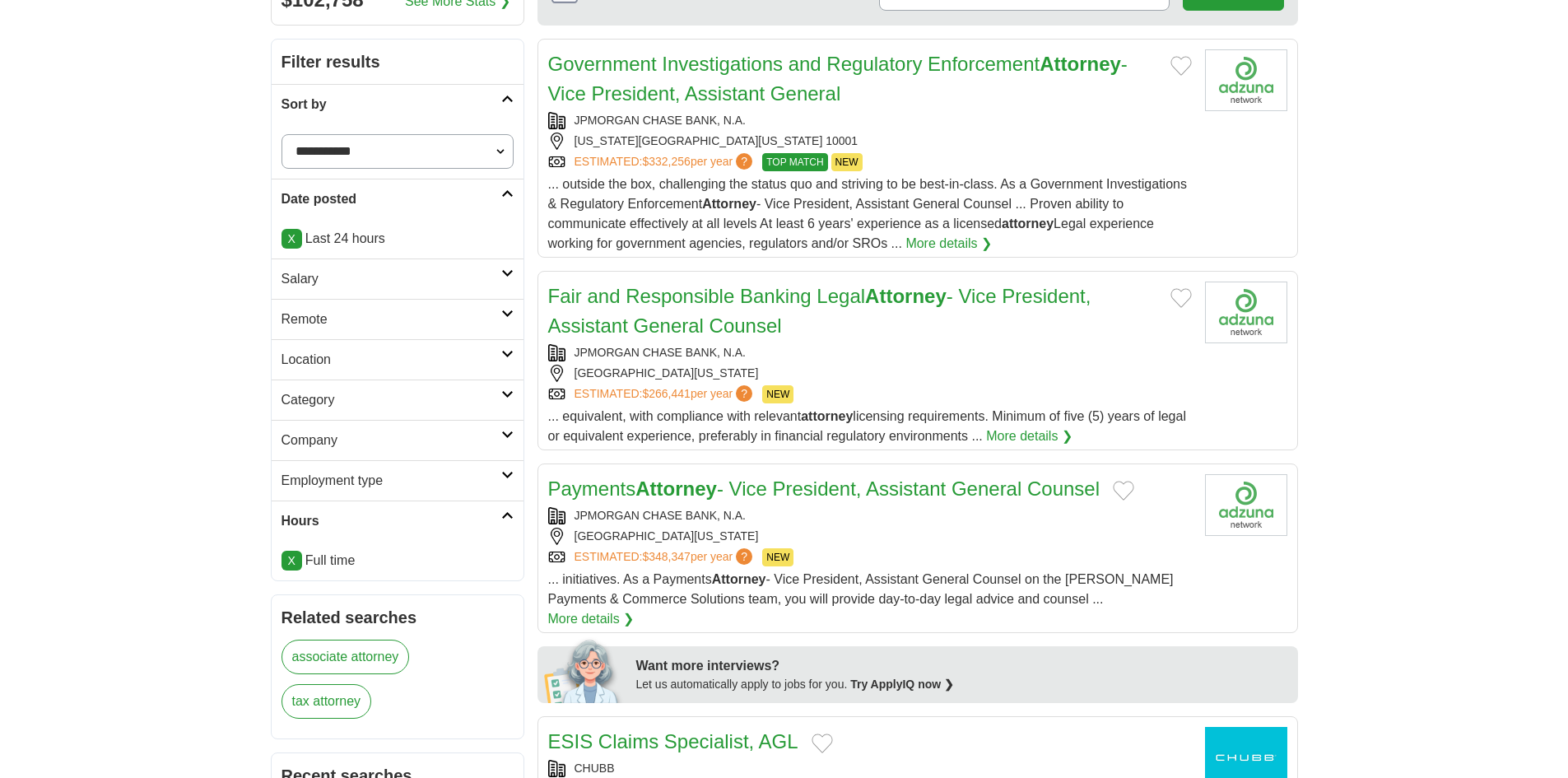
scroll to position [329, 0]
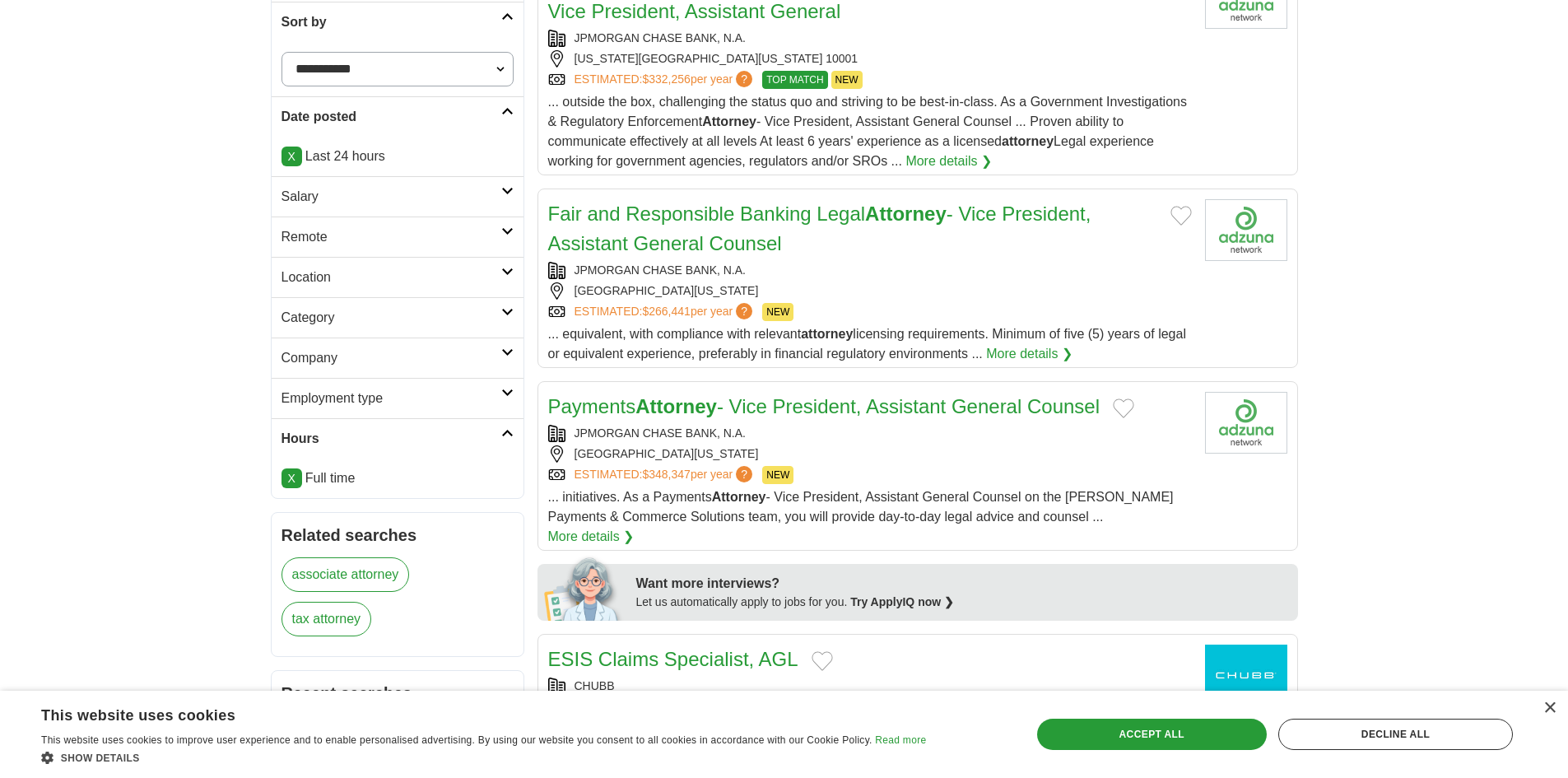
click at [695, 260] on div "Fair and Responsible Banking Legal Attorney - Vice President, Assistant General…" at bounding box center [870, 282] width 644 height 164
click at [889, 434] on div "JPMORGAN CHASE BANK, N.A." at bounding box center [870, 433] width 644 height 18
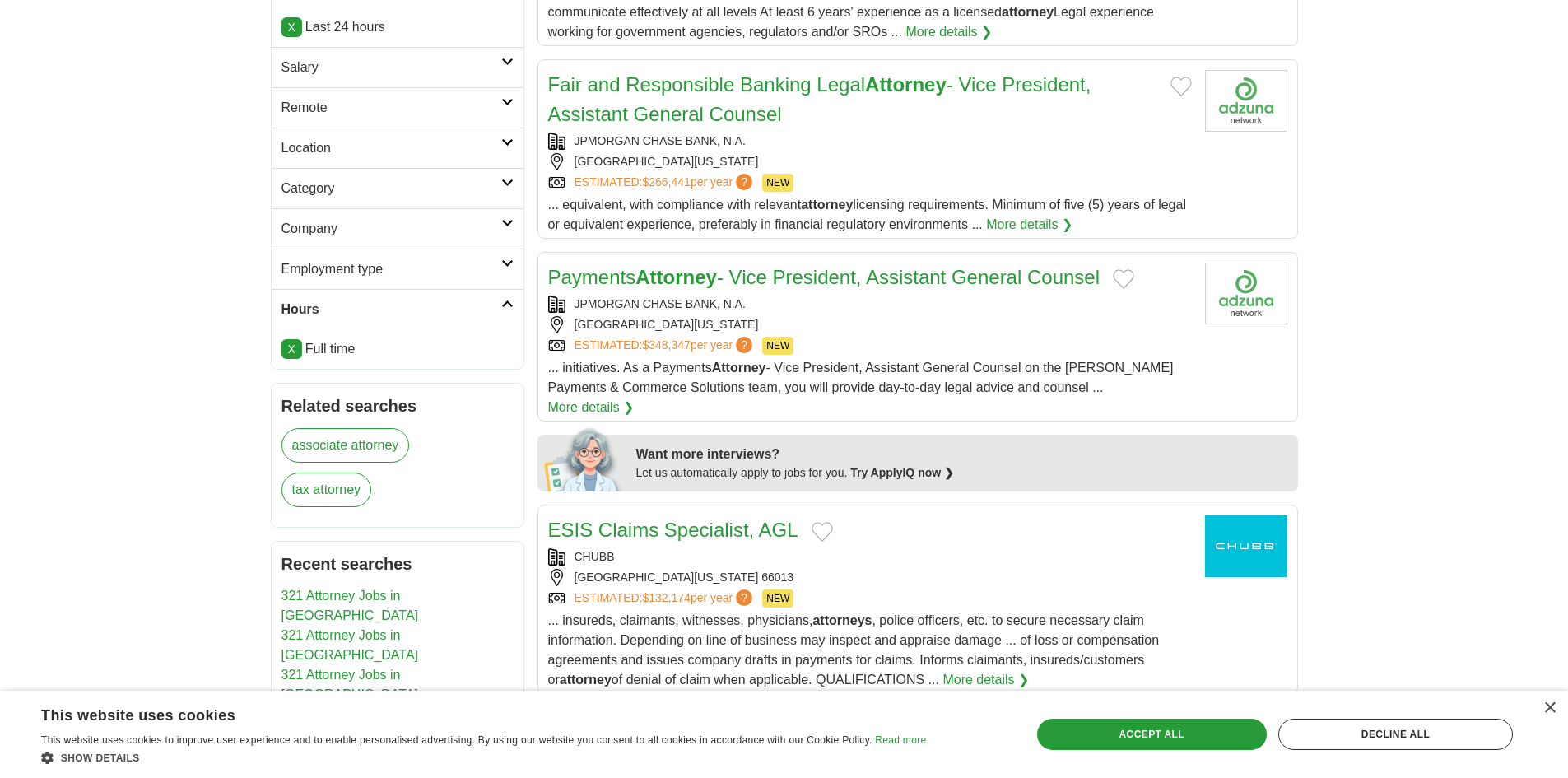
scroll to position [741, 0]
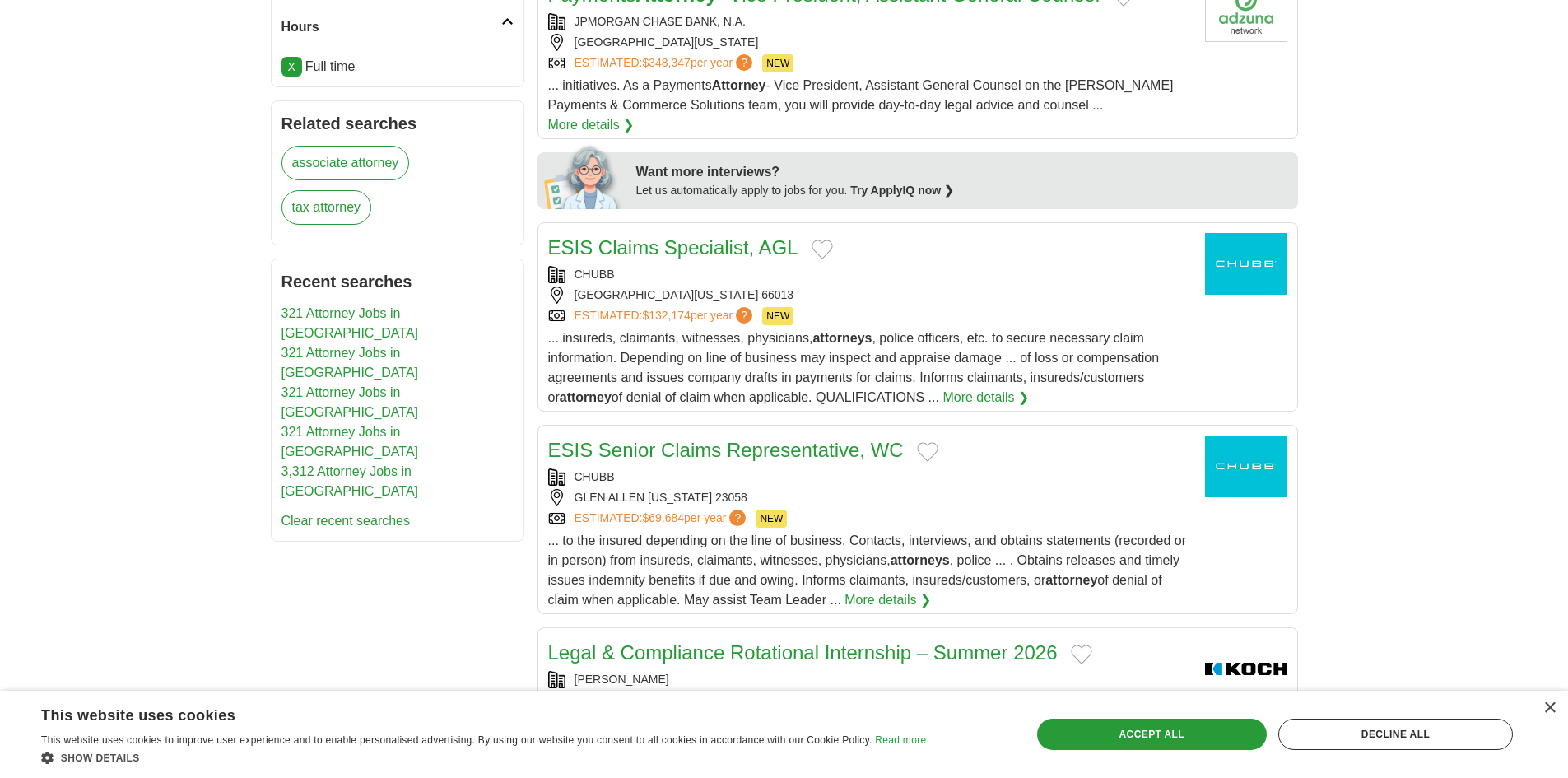
click at [297, 63] on link "X" at bounding box center [292, 67] width 21 height 20
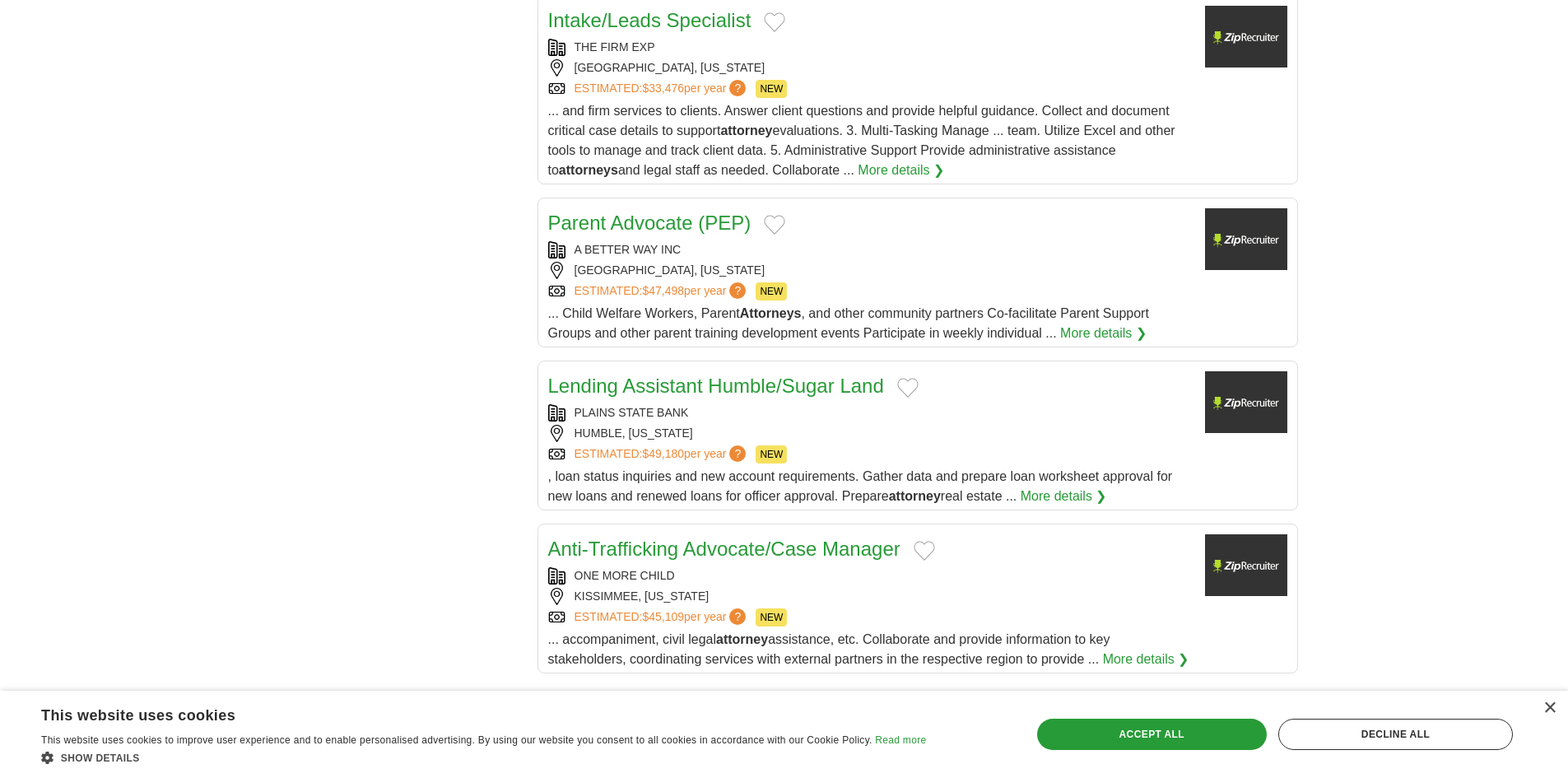
scroll to position [1956, 0]
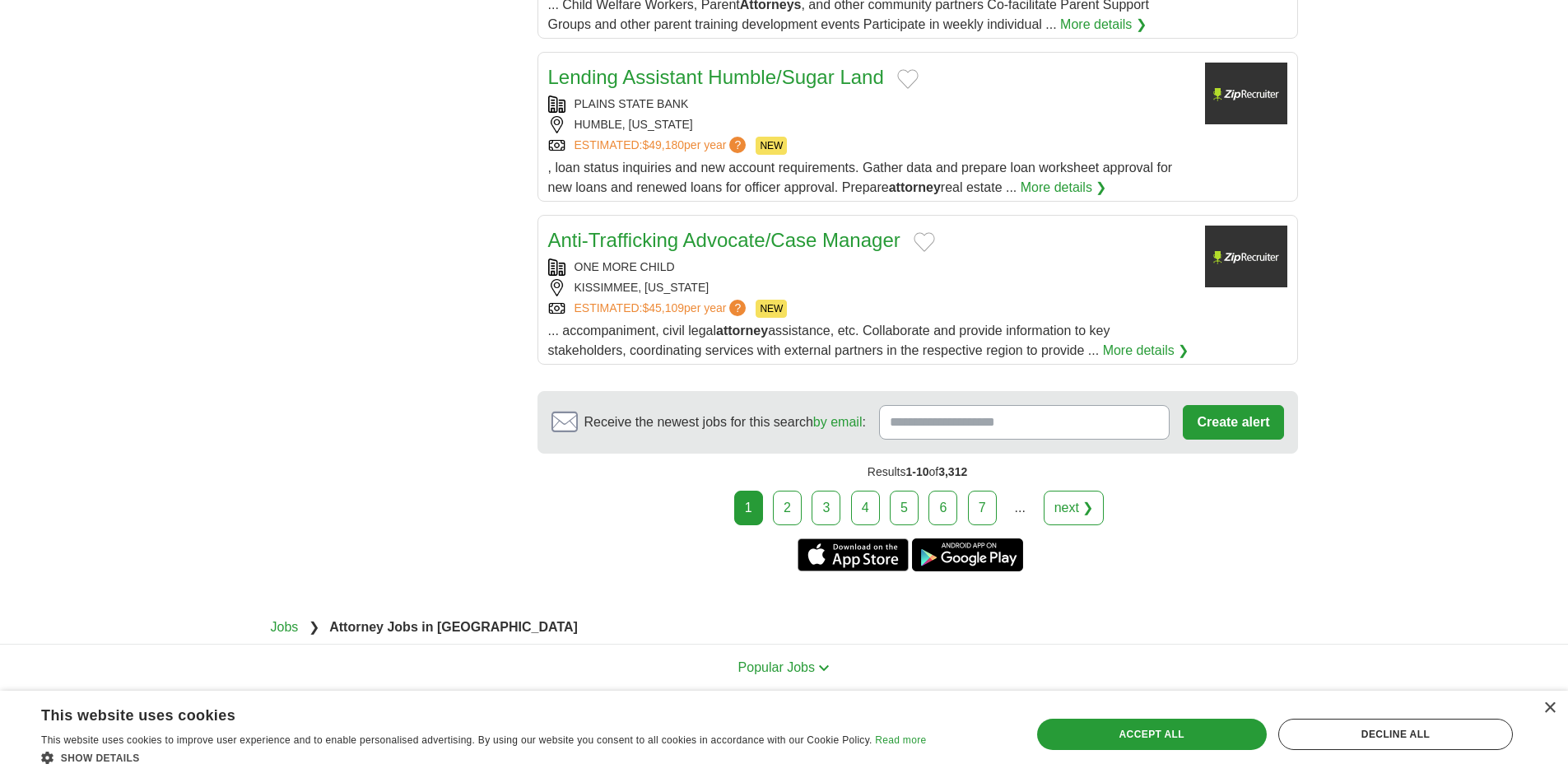
click at [771, 491] on div "1 2 3 4 5 6 7 ... next ❯" at bounding box center [918, 508] width 761 height 34
click at [782, 491] on link "2" at bounding box center [787, 508] width 28 height 34
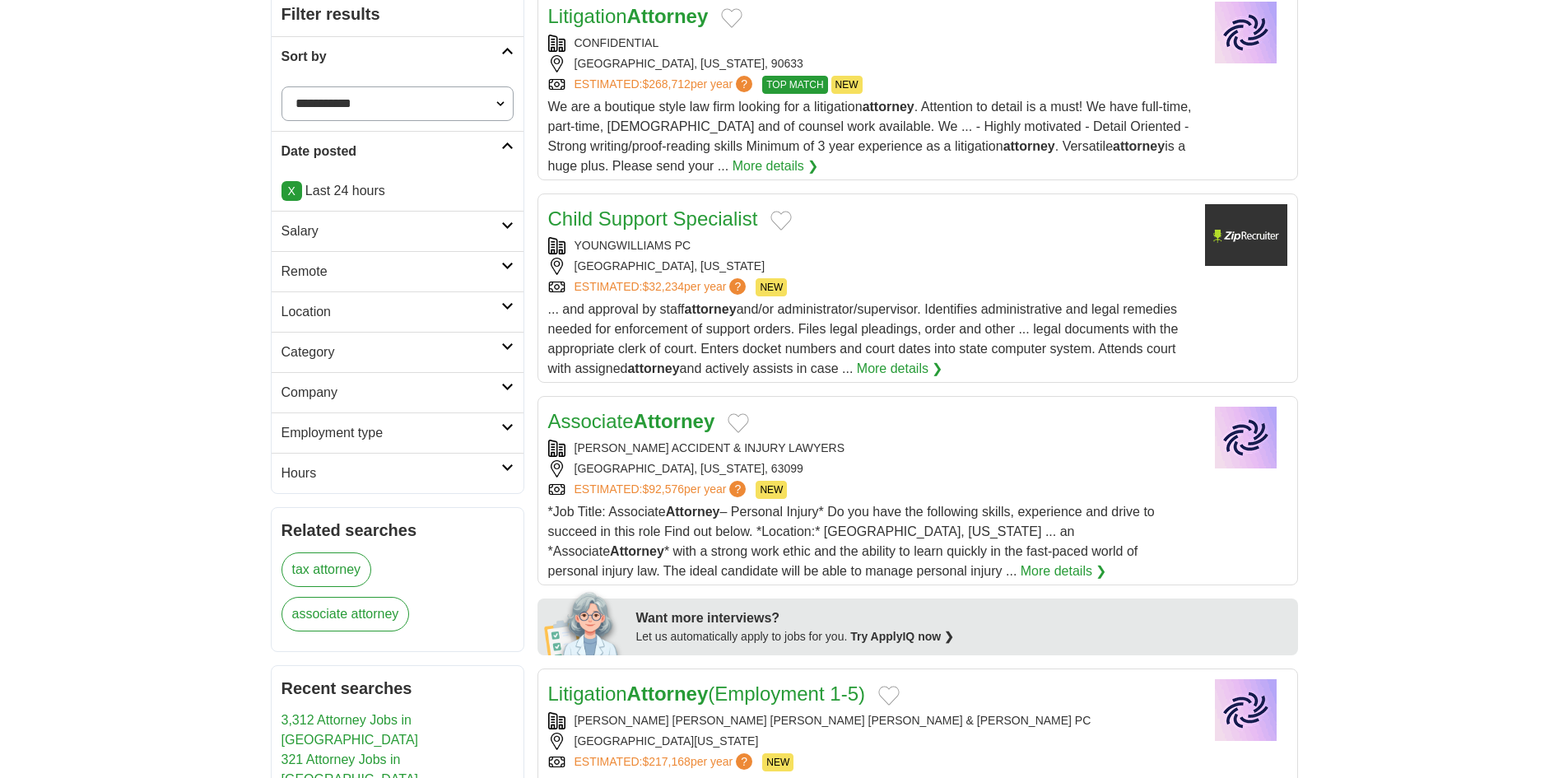
scroll to position [329, 0]
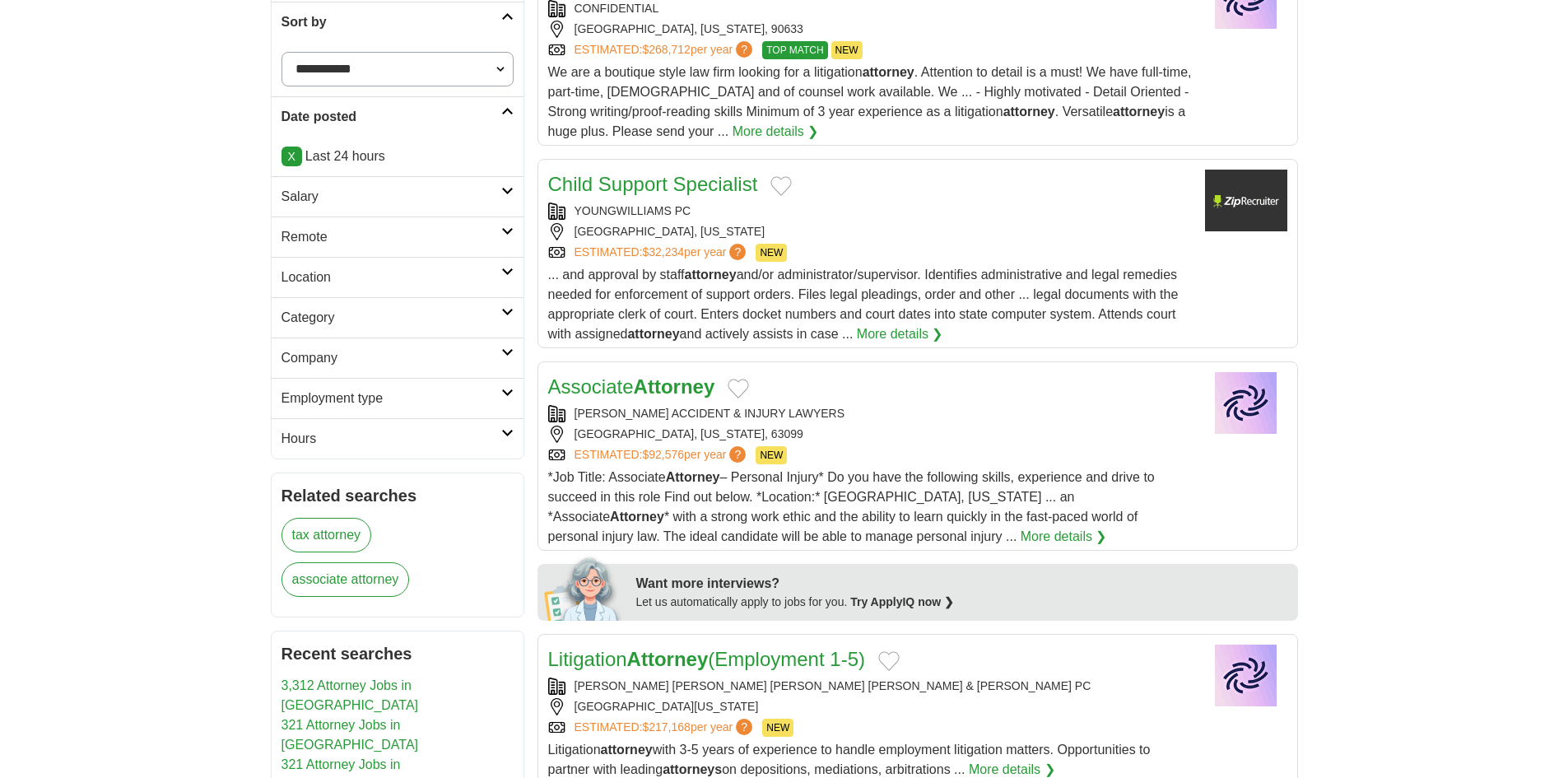
click at [661, 414] on div "[PERSON_NAME] ACCIDENT & INJURY LAWYERS" at bounding box center [870, 413] width 644 height 18
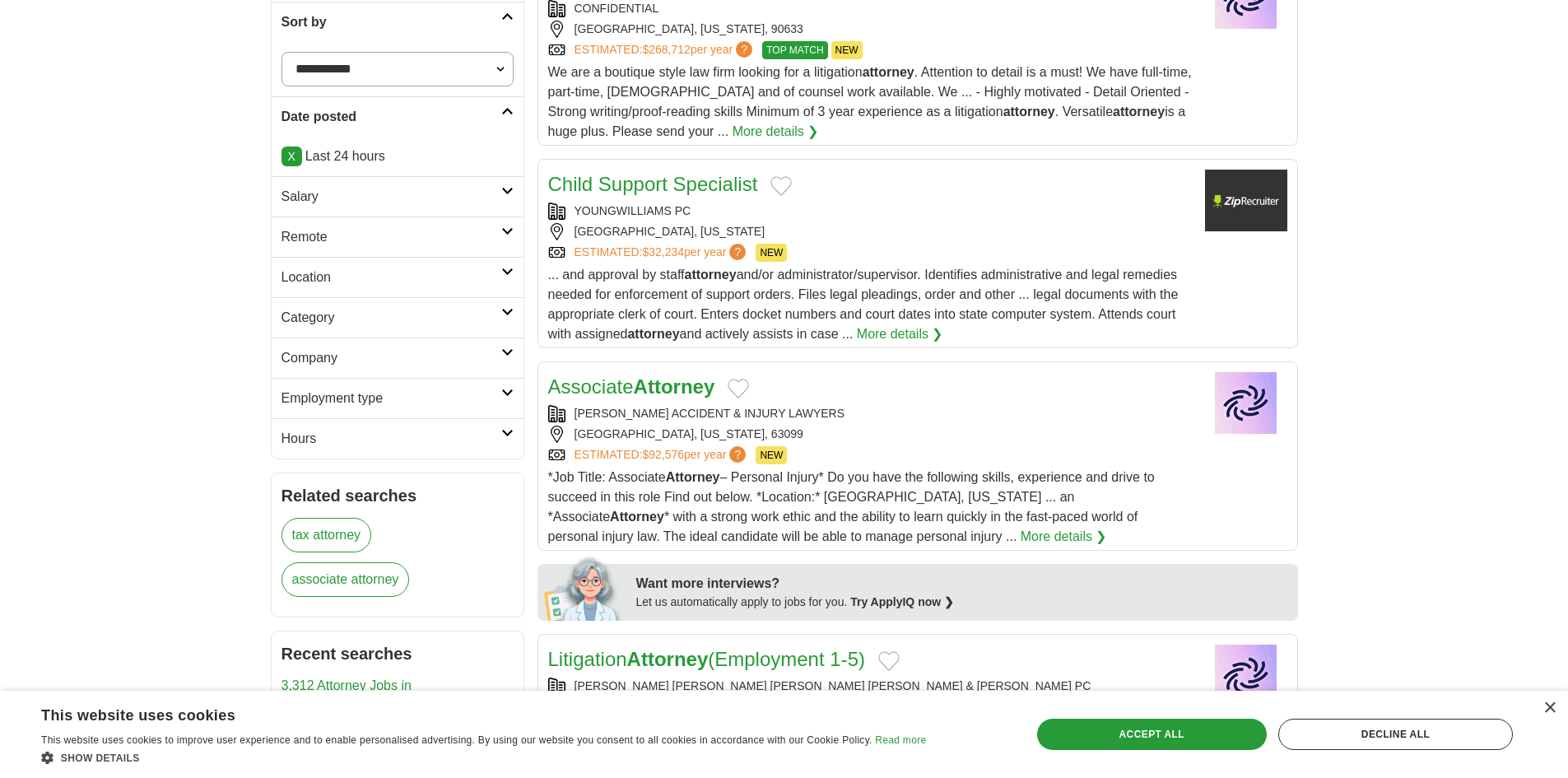
click at [815, 210] on div "YOUNGWILLIAMS PC" at bounding box center [870, 211] width 644 height 18
click at [793, 440] on div "[GEOGRAPHIC_DATA], [US_STATE], 63099" at bounding box center [870, 434] width 644 height 18
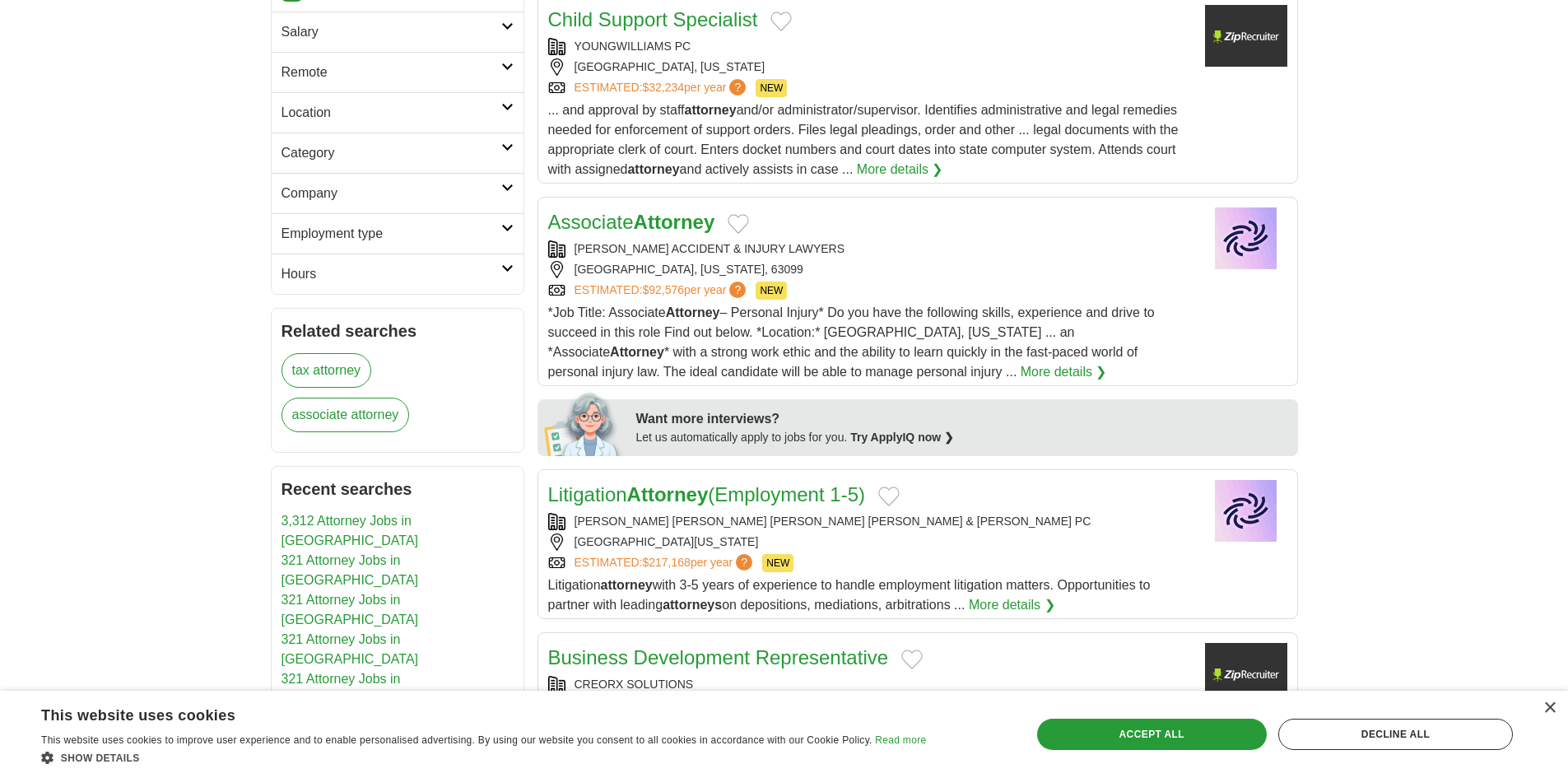
click at [823, 247] on div "[PERSON_NAME] ACCIDENT & INJURY LAWYERS" at bounding box center [870, 249] width 644 height 18
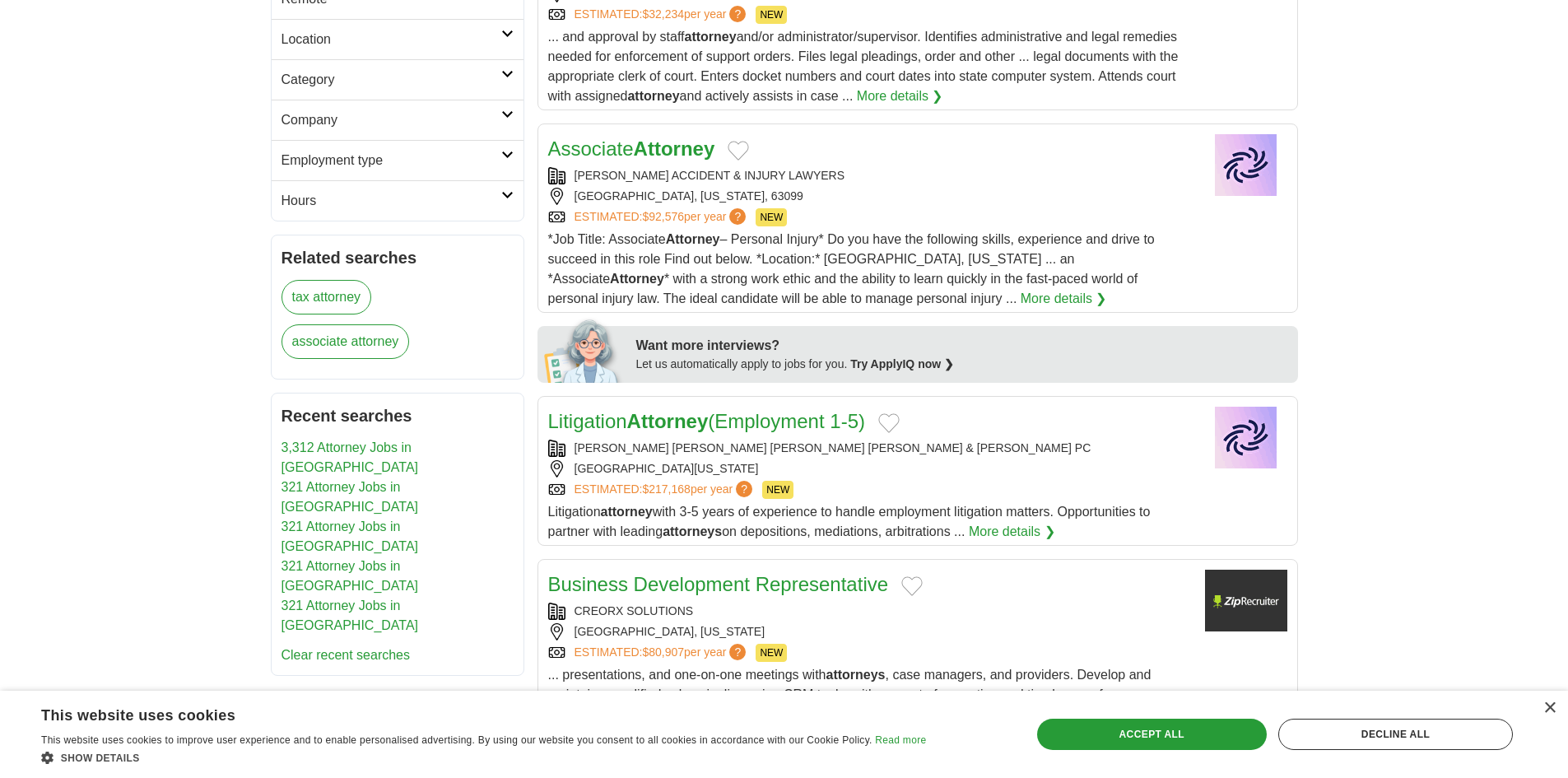
scroll to position [906, 0]
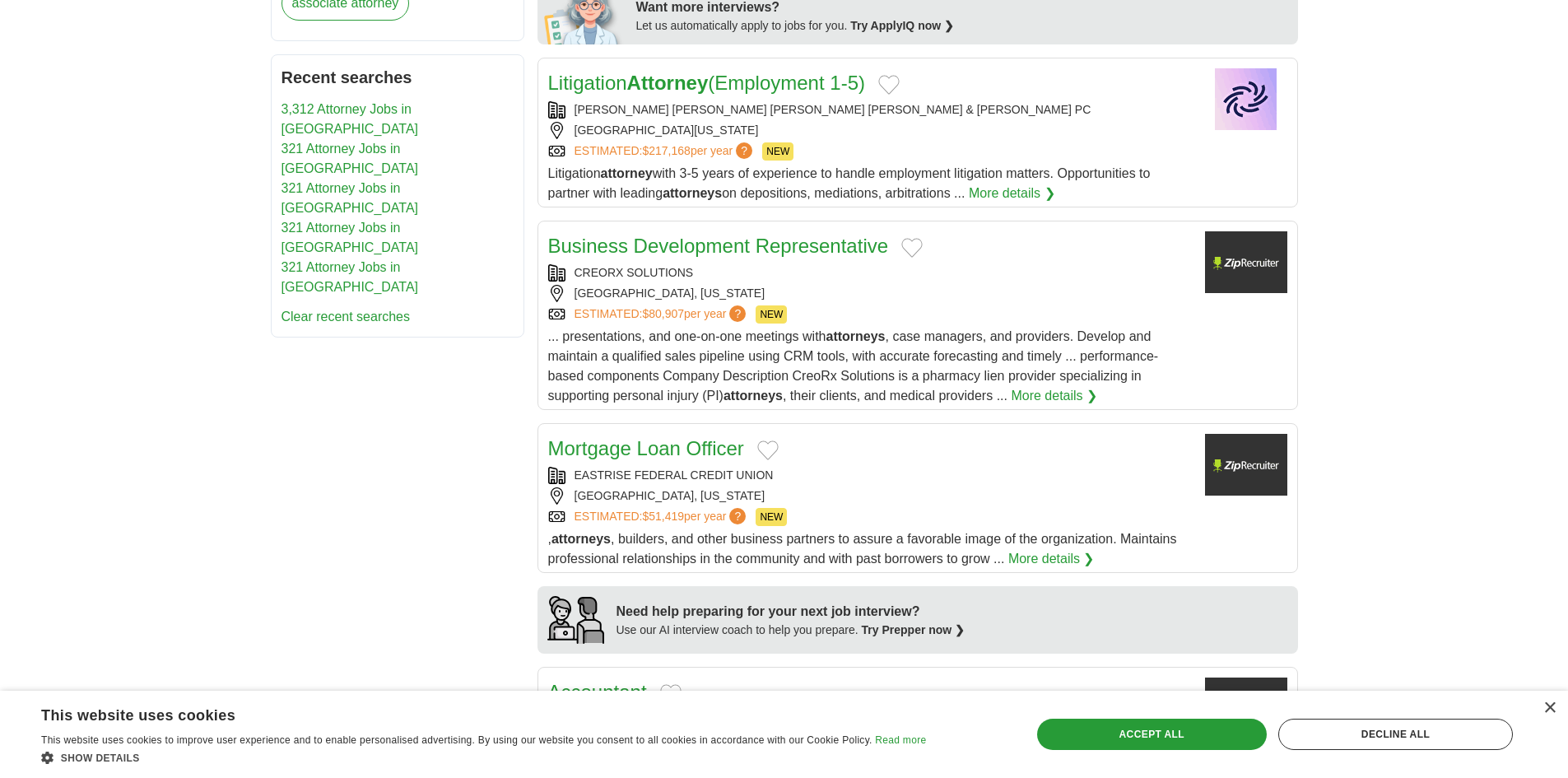
click at [848, 114] on div "[PERSON_NAME] [PERSON_NAME] [PERSON_NAME] [PERSON_NAME] & [PERSON_NAME] PC" at bounding box center [870, 110] width 644 height 18
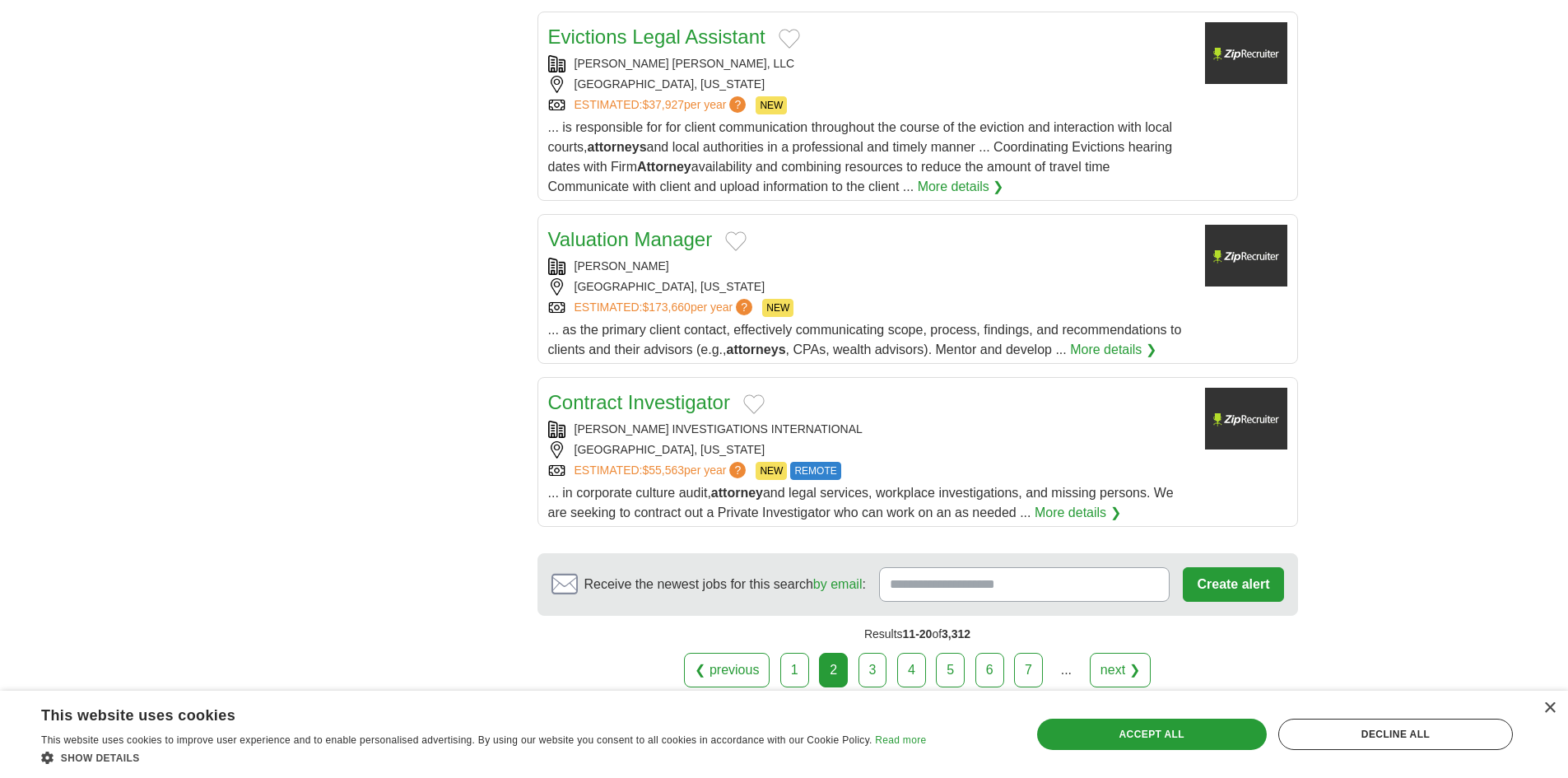
scroll to position [1894, 0]
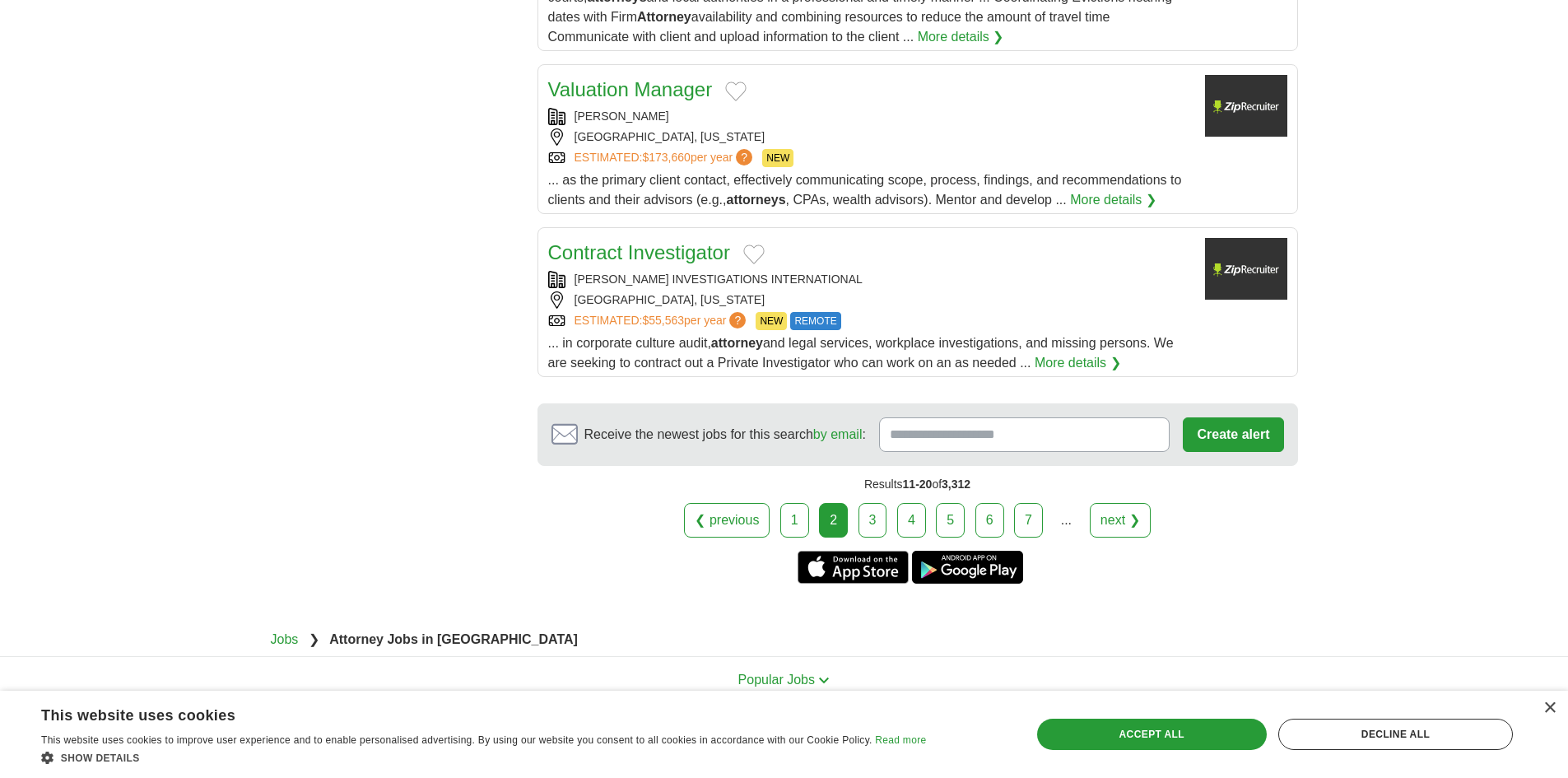
click at [874, 503] on link "3" at bounding box center [873, 520] width 28 height 34
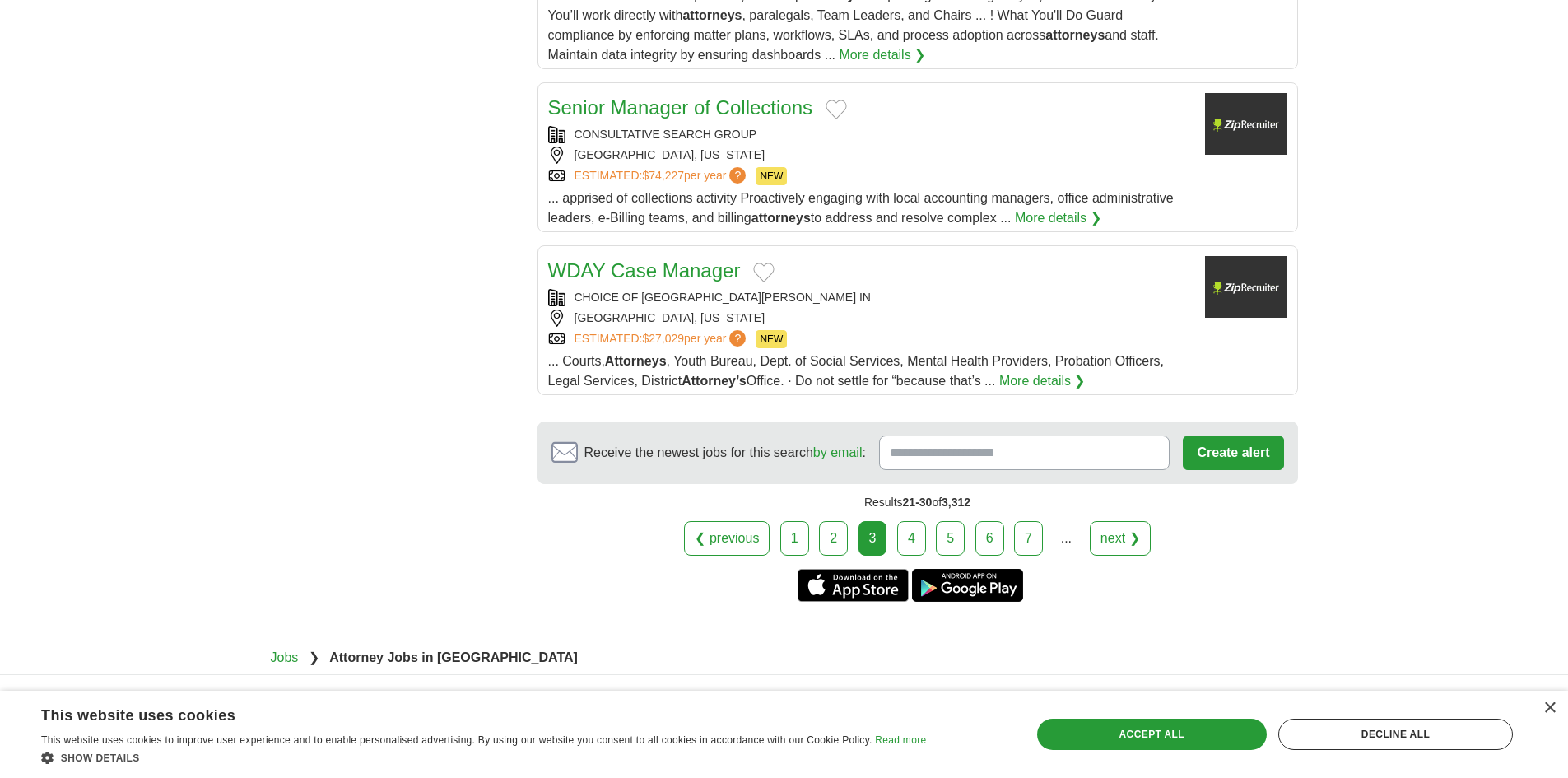
scroll to position [1977, 0]
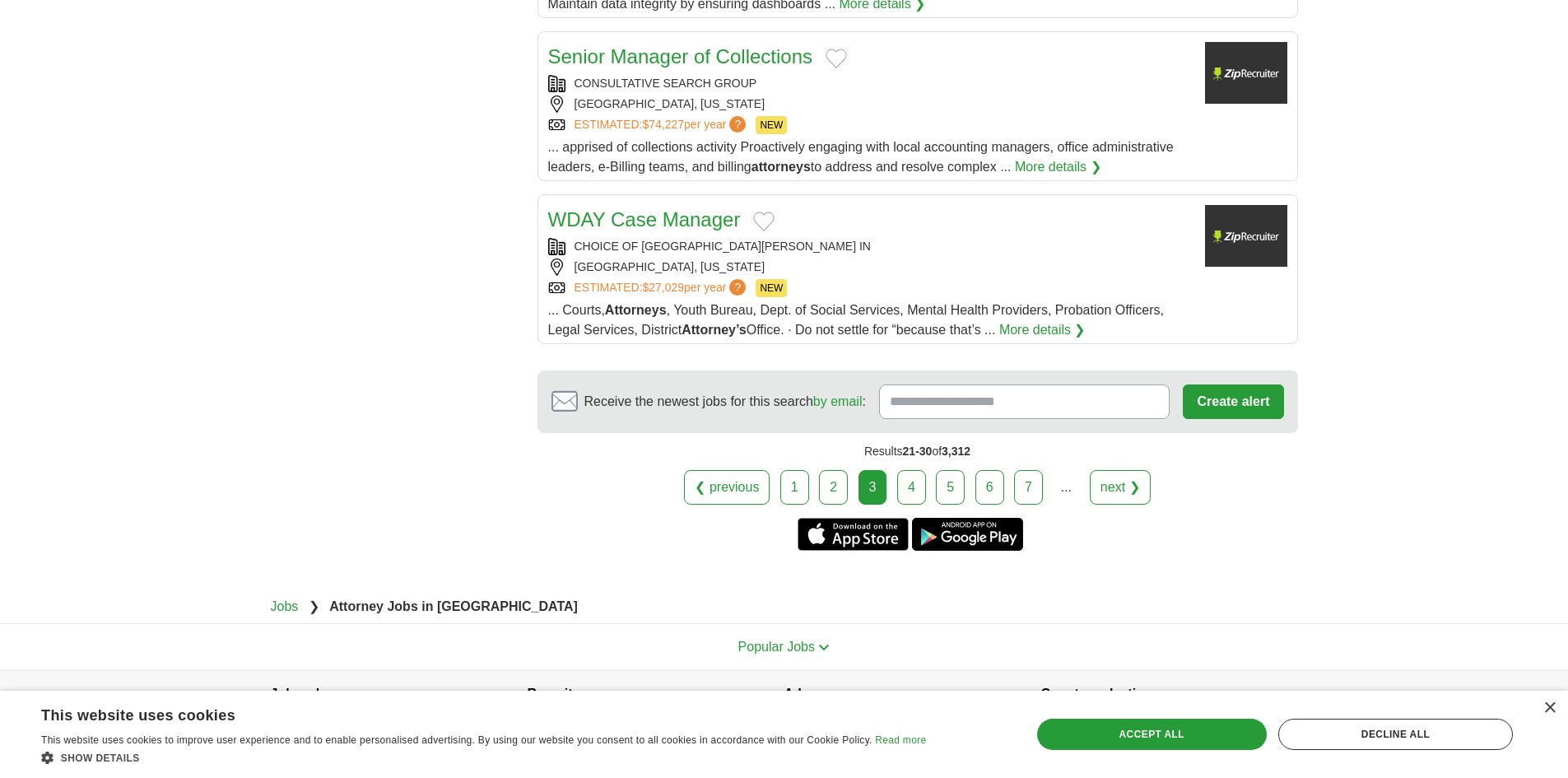
click at [914, 478] on link "4" at bounding box center [912, 487] width 28 height 34
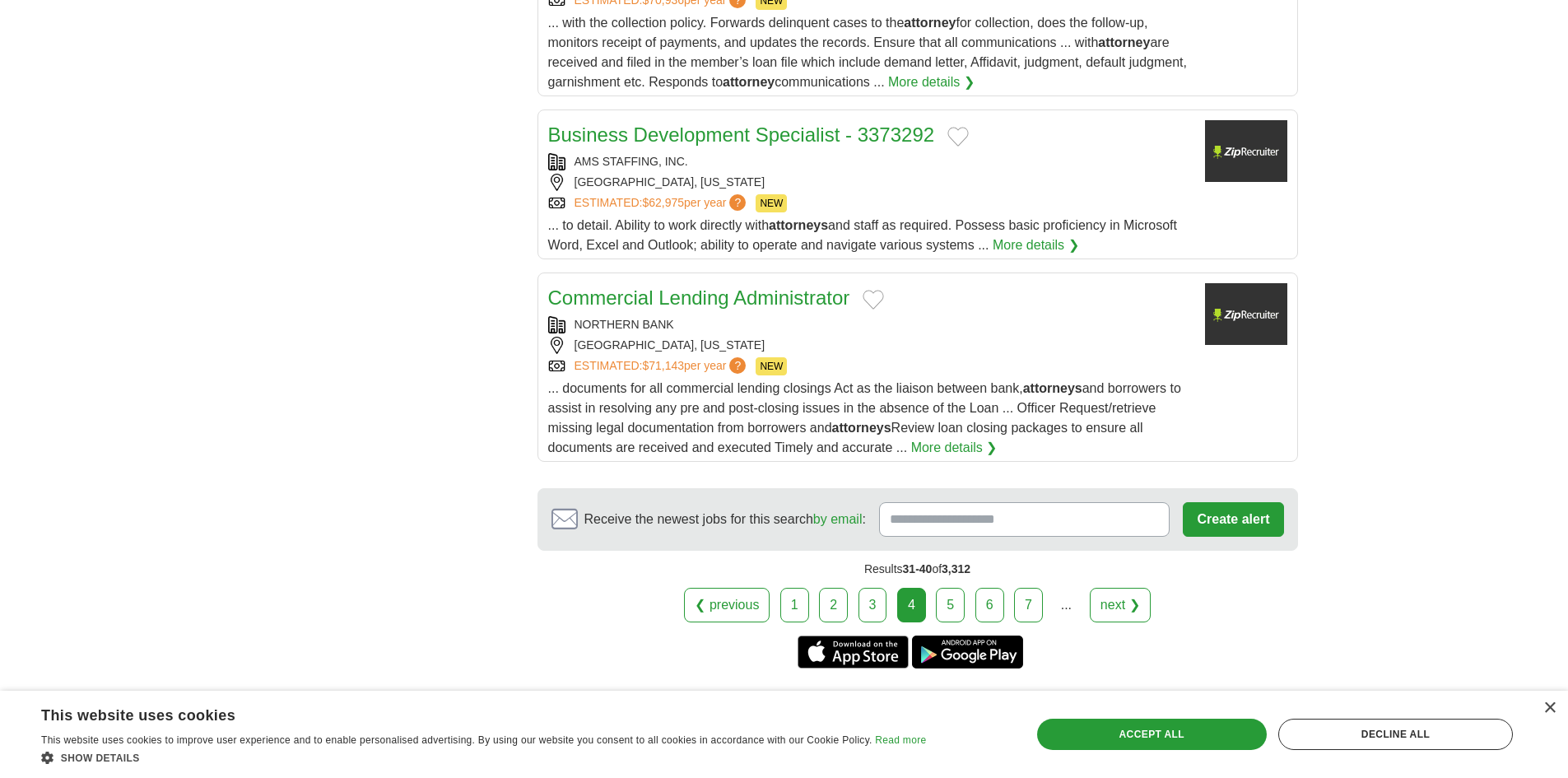
scroll to position [1977, 0]
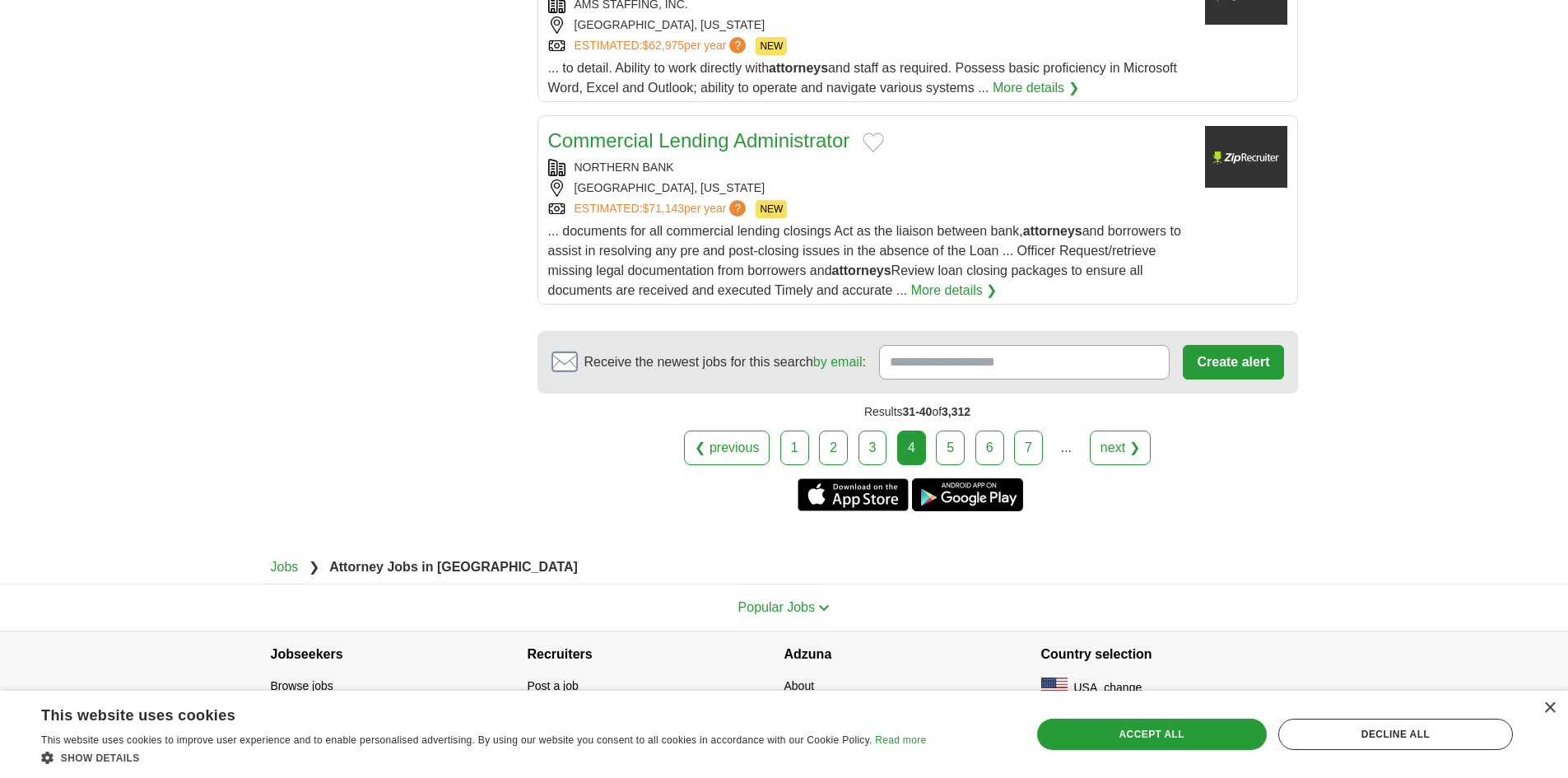
click at [951, 440] on link "5" at bounding box center [950, 448] width 28 height 34
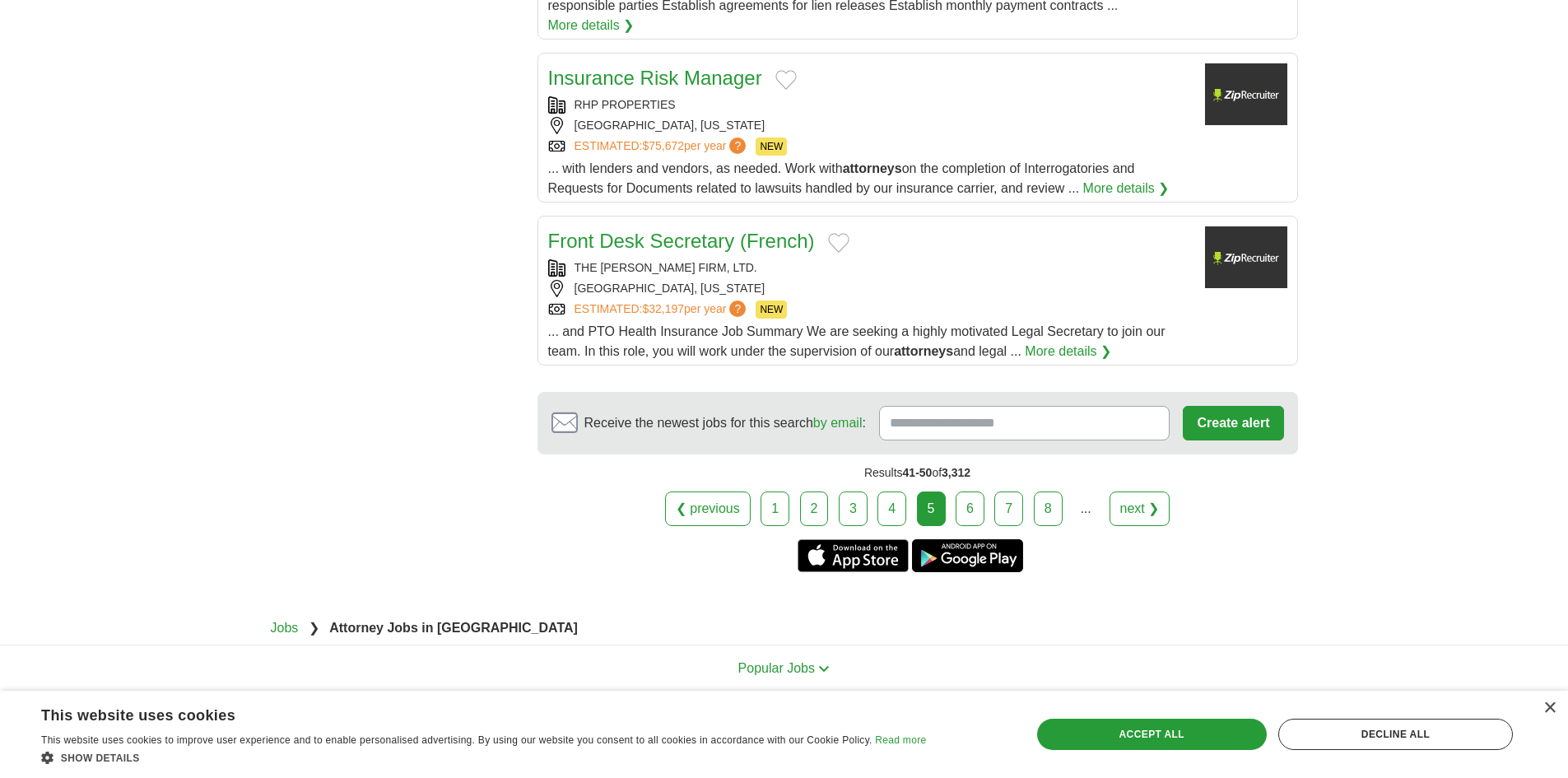
scroll to position [1812, 0]
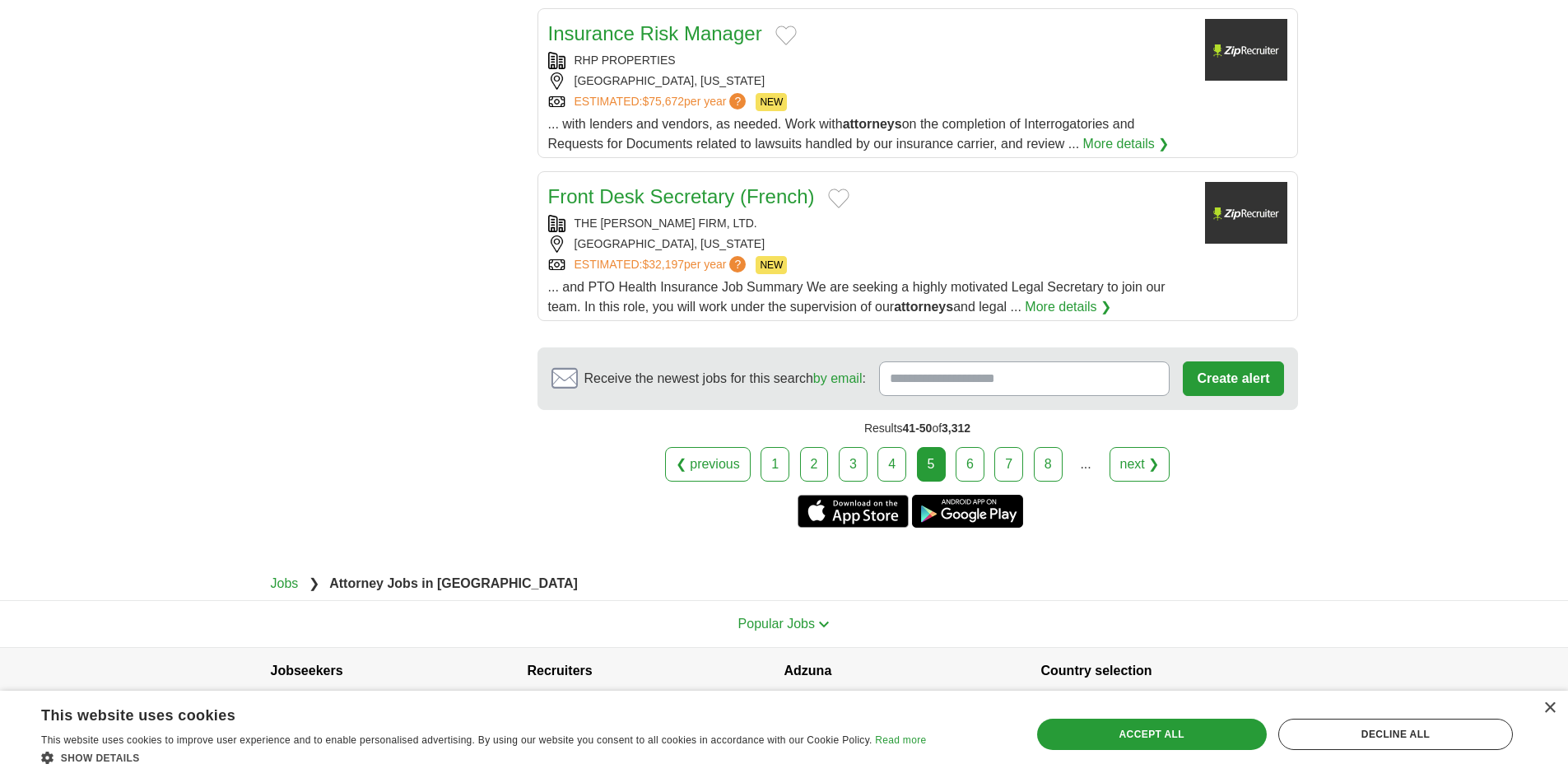
click at [975, 447] on link "6" at bounding box center [970, 464] width 28 height 34
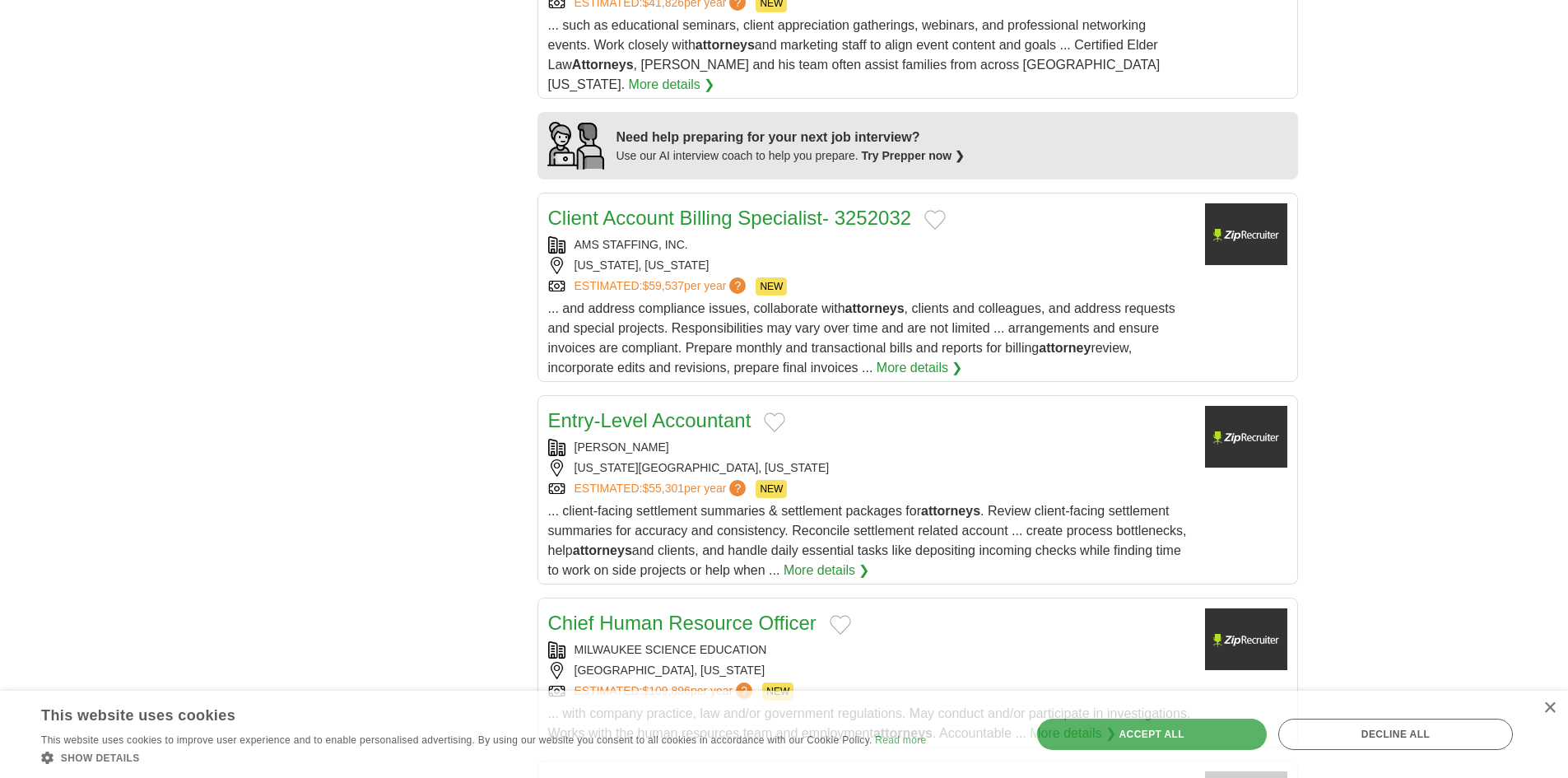
scroll to position [1966, 0]
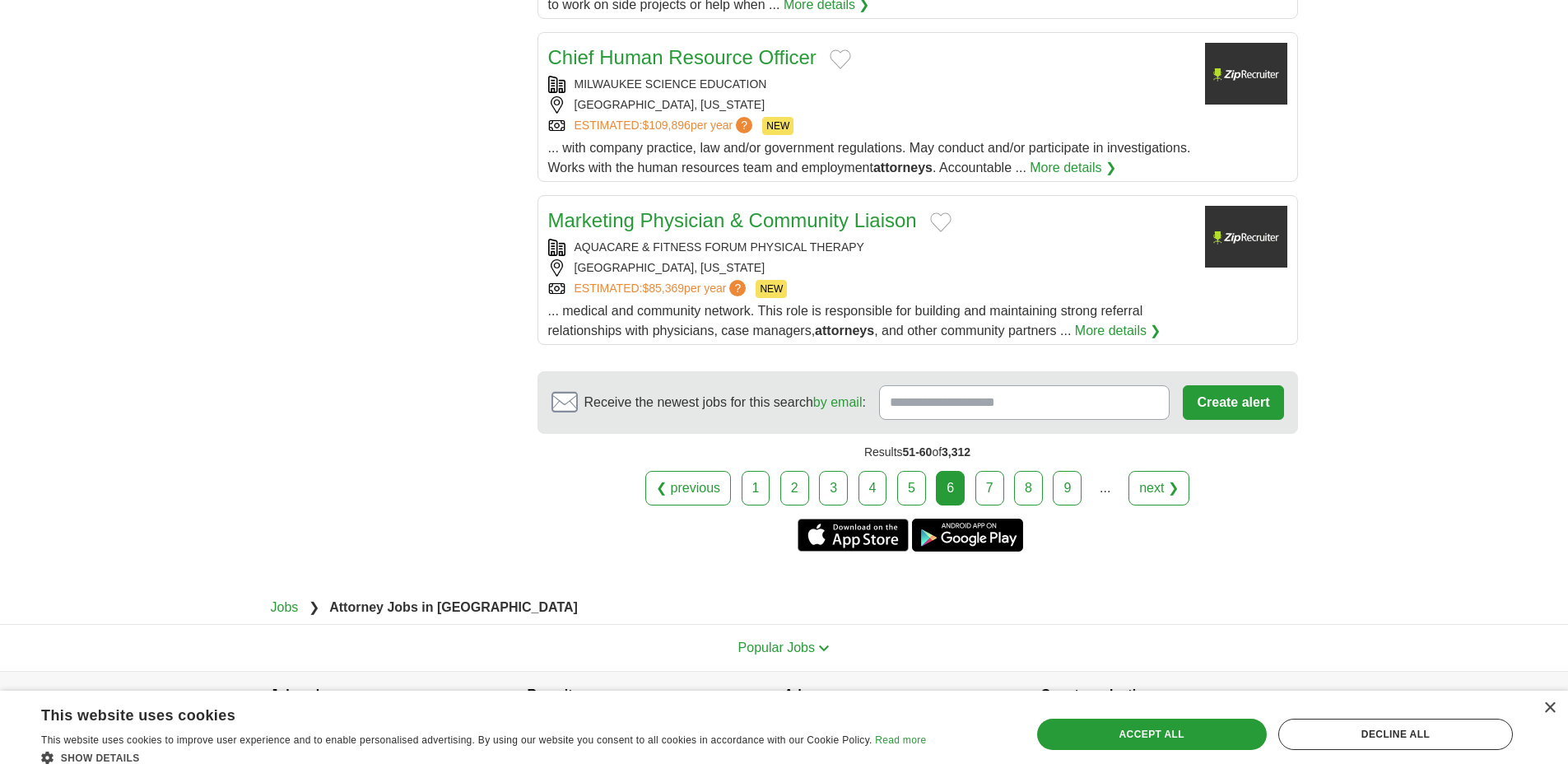
click at [989, 471] on link "7" at bounding box center [990, 488] width 28 height 34
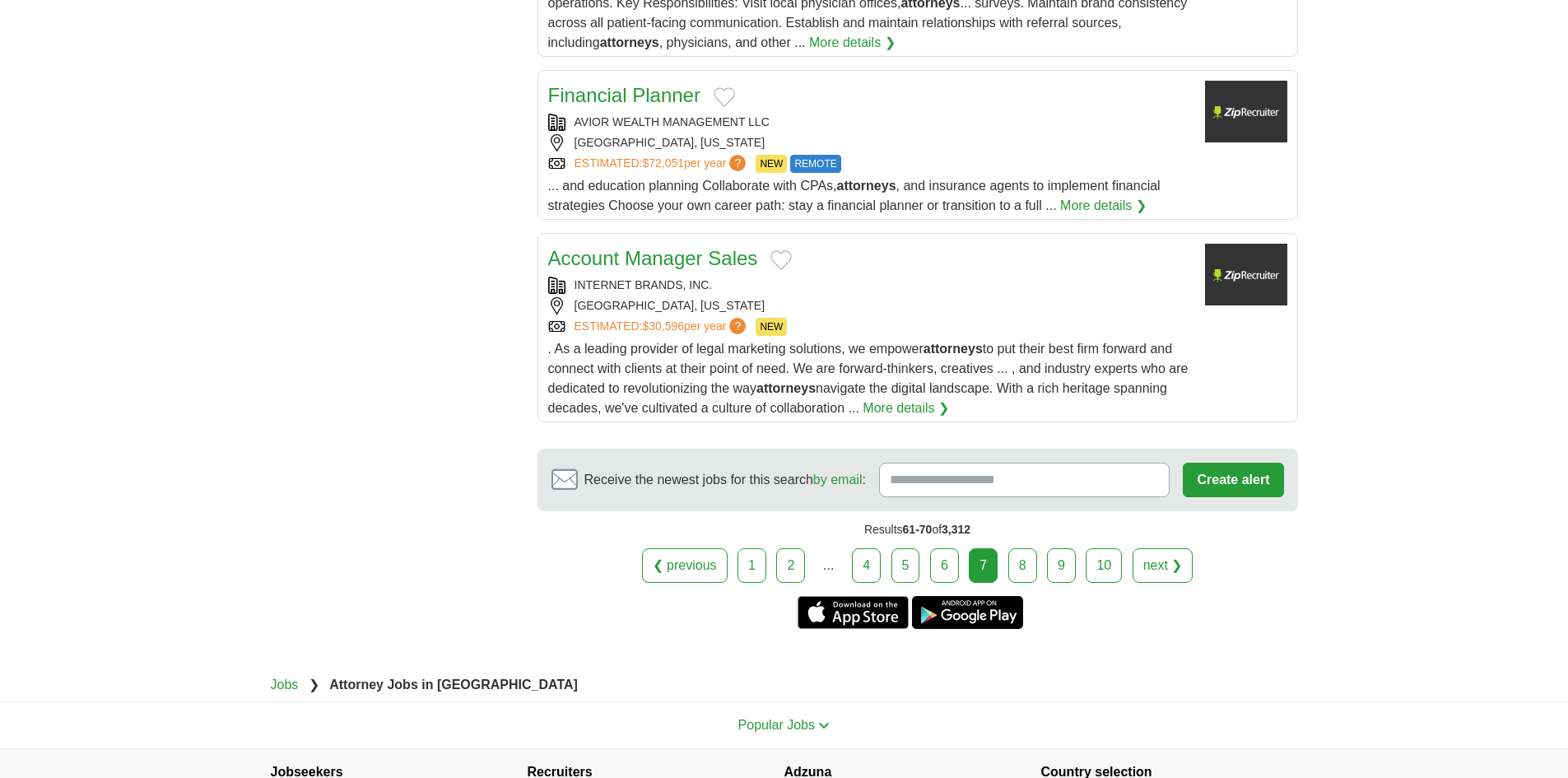
scroll to position [1894, 0]
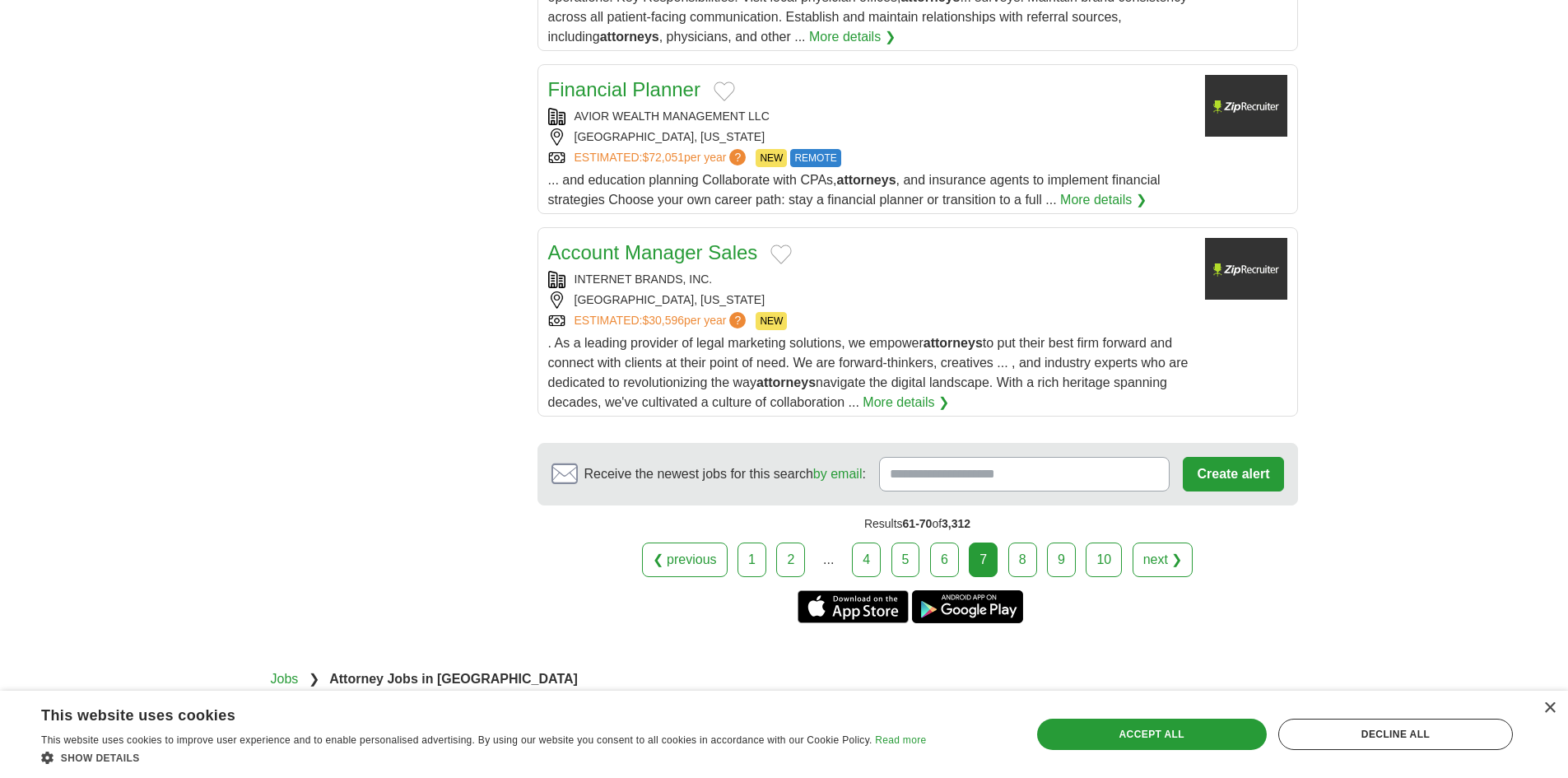
click at [1027, 542] on link "8" at bounding box center [1022, 559] width 28 height 34
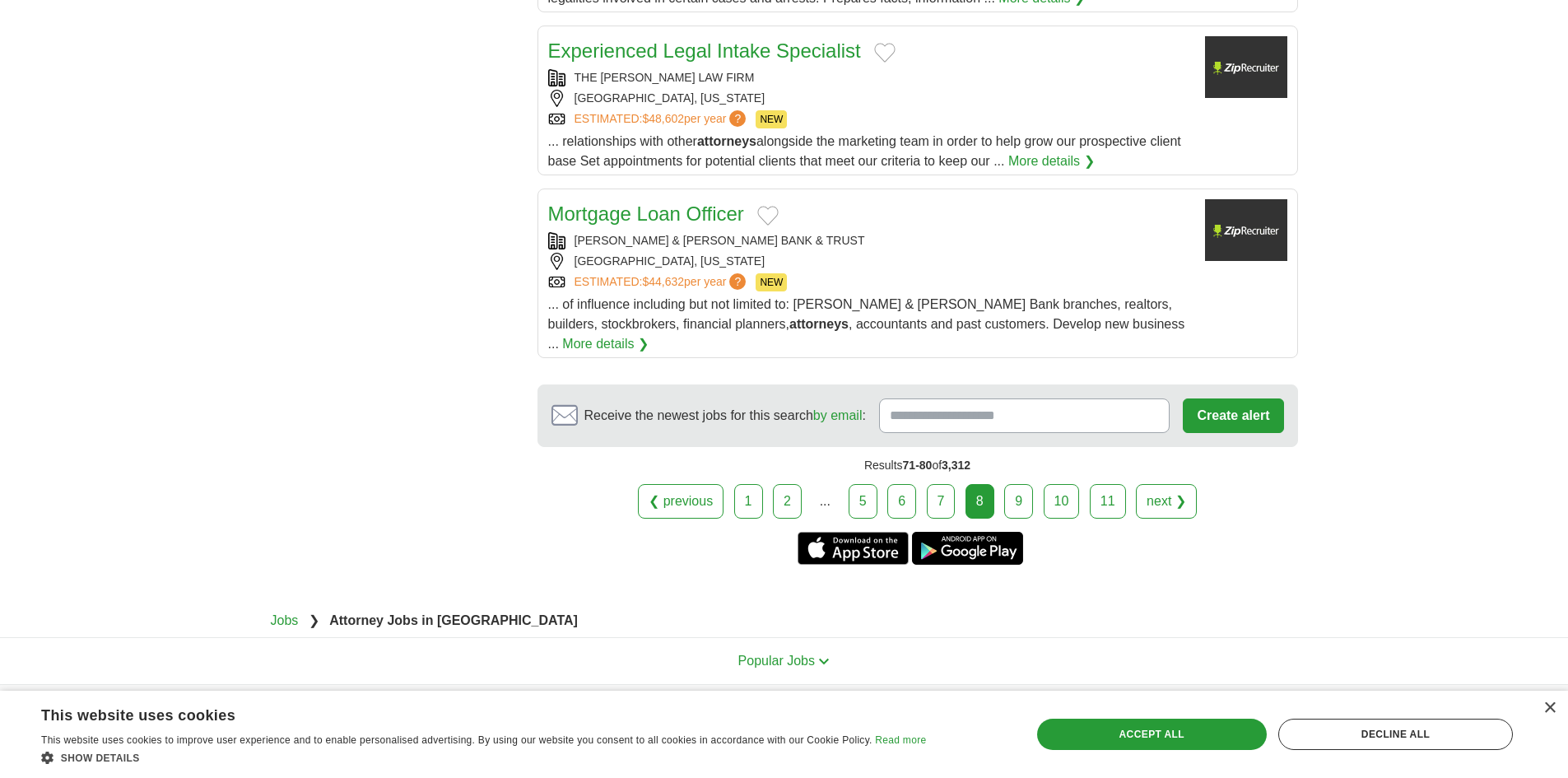
scroll to position [1894, 0]
click at [639, 70] on div "THE [PERSON_NAME] LAW FIRM" at bounding box center [870, 77] width 644 height 18
click at [675, 73] on div "THE [PERSON_NAME] LAW FIRM" at bounding box center [870, 77] width 644 height 18
click at [621, 70] on div "THE [PERSON_NAME] LAW FIRM" at bounding box center [870, 77] width 644 height 18
